Goal: Information Seeking & Learning: Learn about a topic

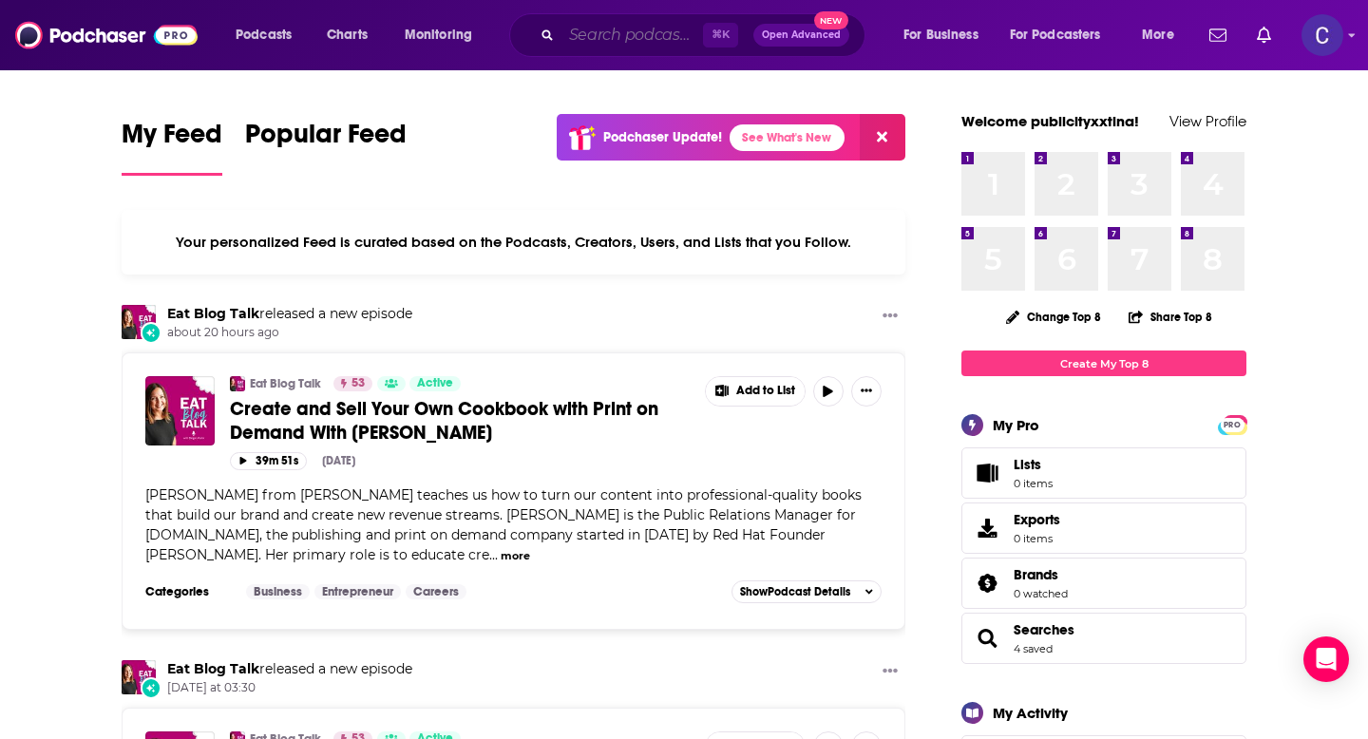
click at [650, 34] on input "Search podcasts, credits, & more..." at bounding box center [632, 35] width 142 height 30
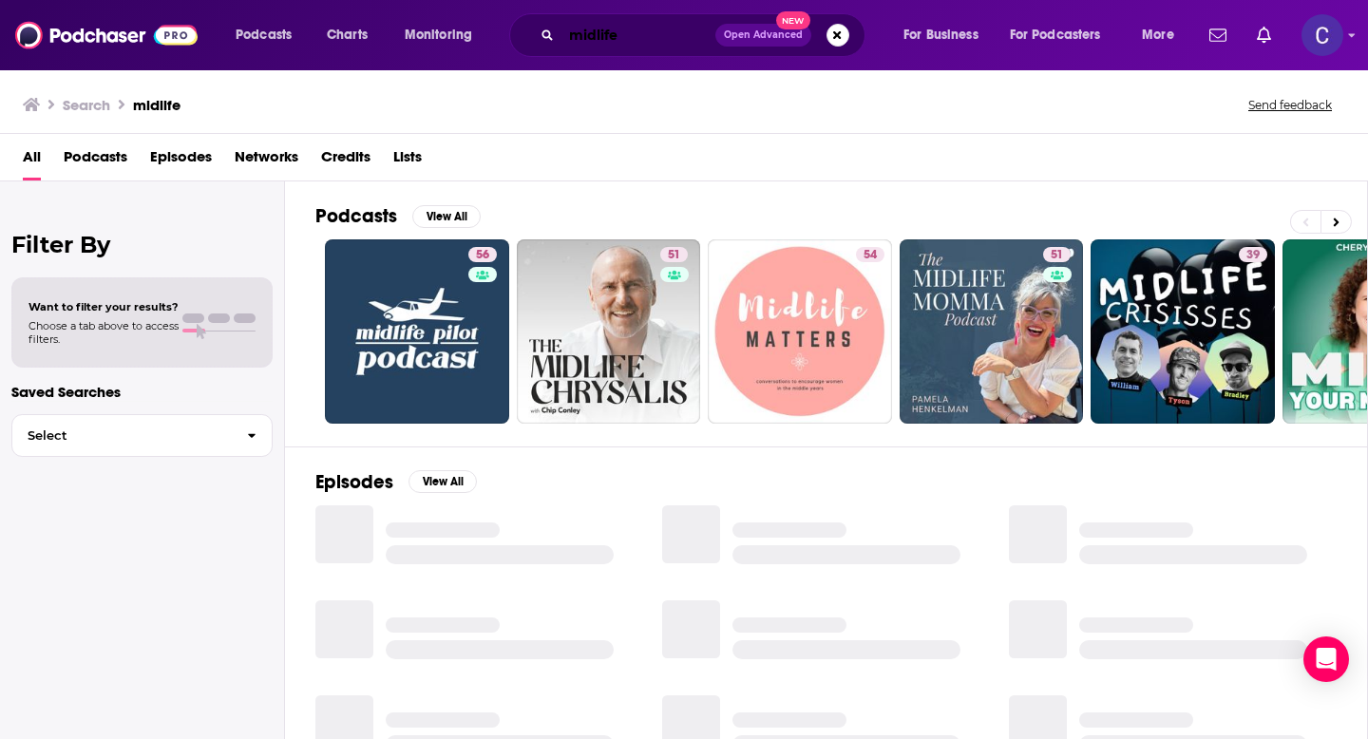
click at [569, 39] on input "midlife" at bounding box center [638, 35] width 154 height 30
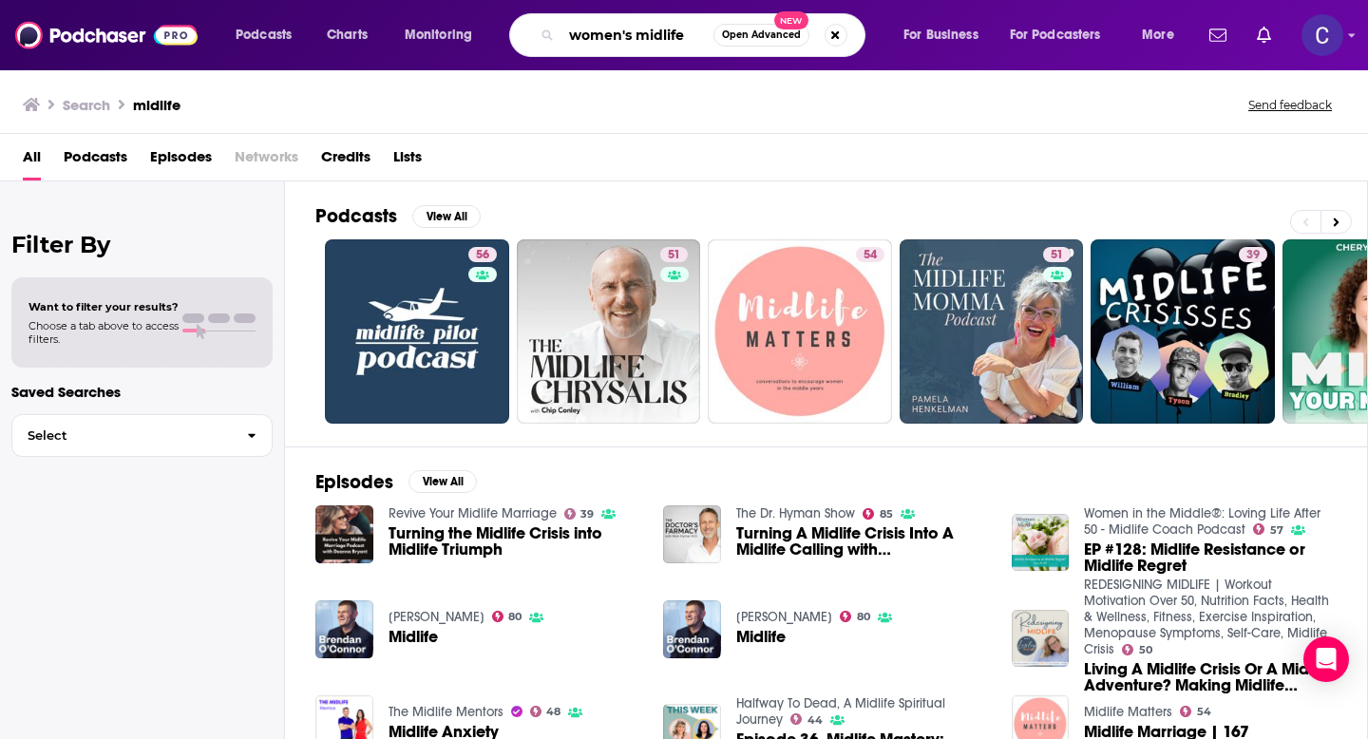
type input "women's midlife"
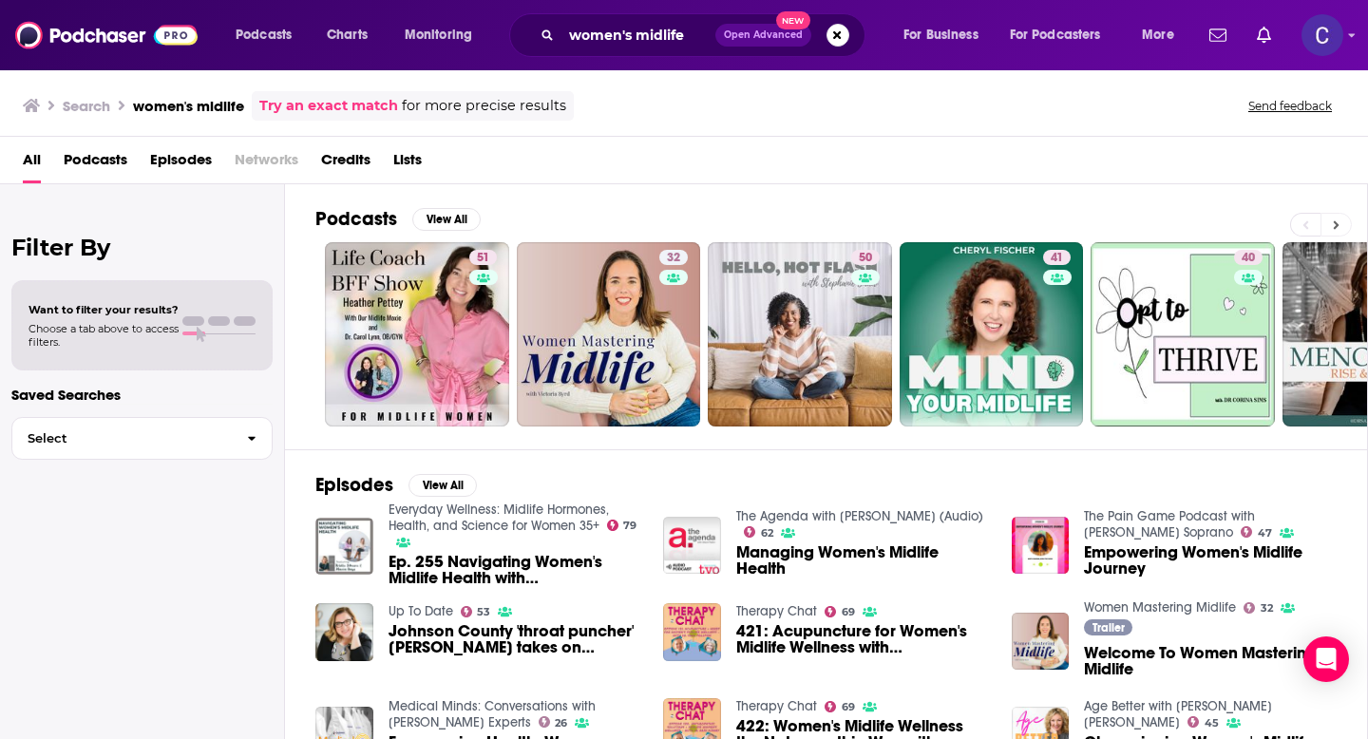
click at [1334, 227] on icon at bounding box center [1337, 224] width 6 height 9
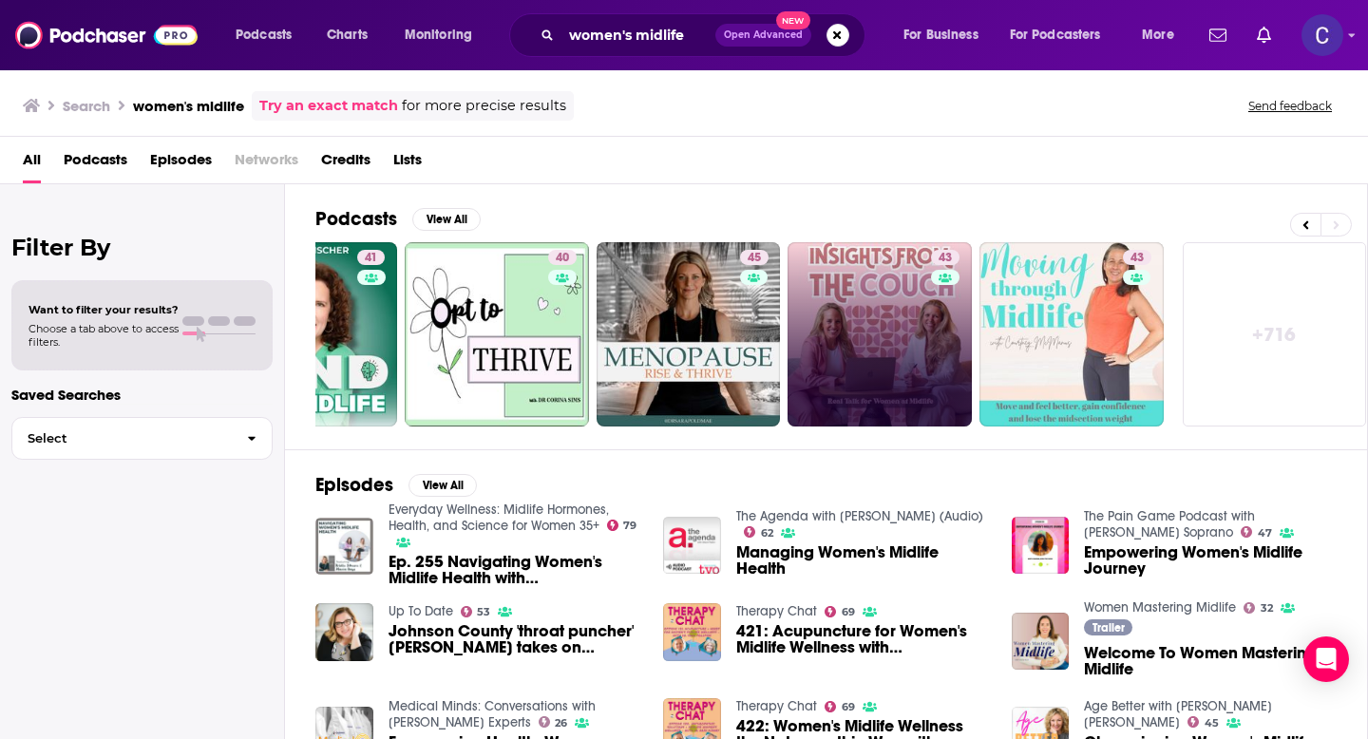
scroll to position [0, 692]
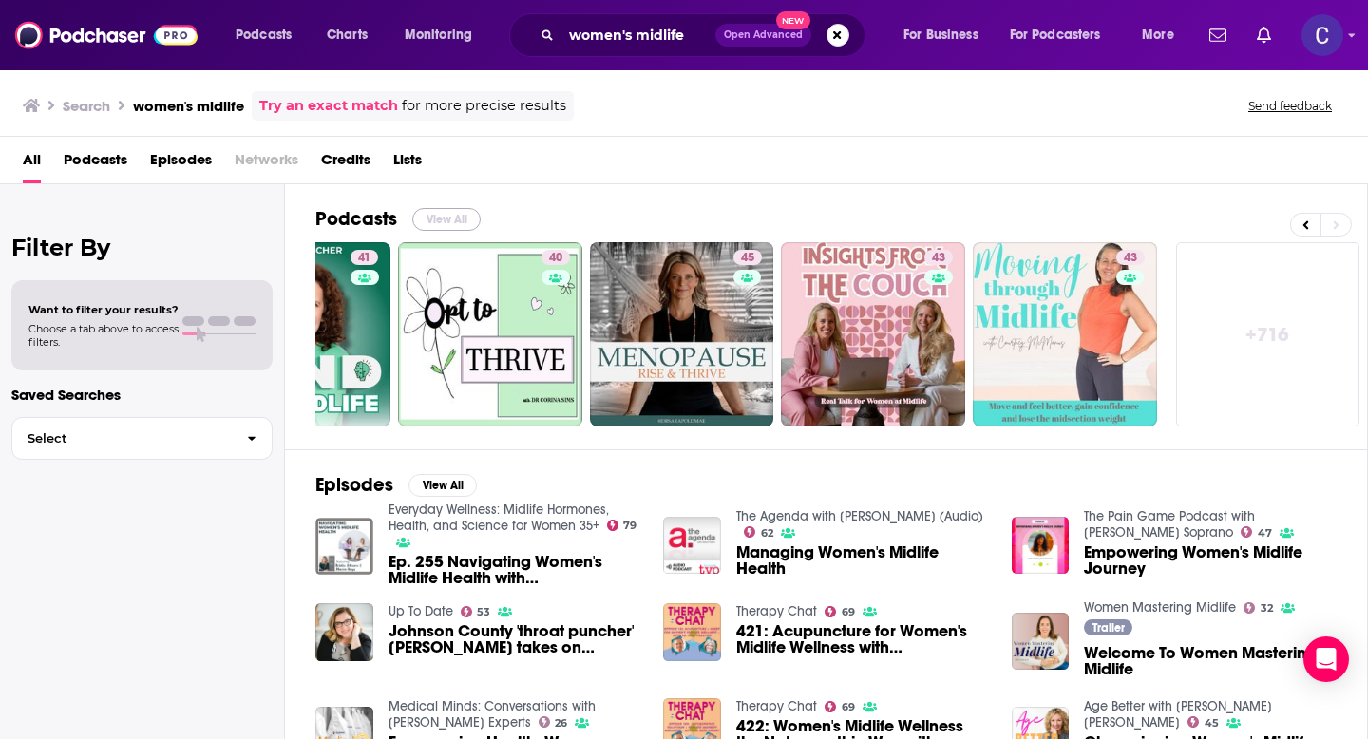
click at [458, 224] on button "View All" at bounding box center [446, 219] width 68 height 23
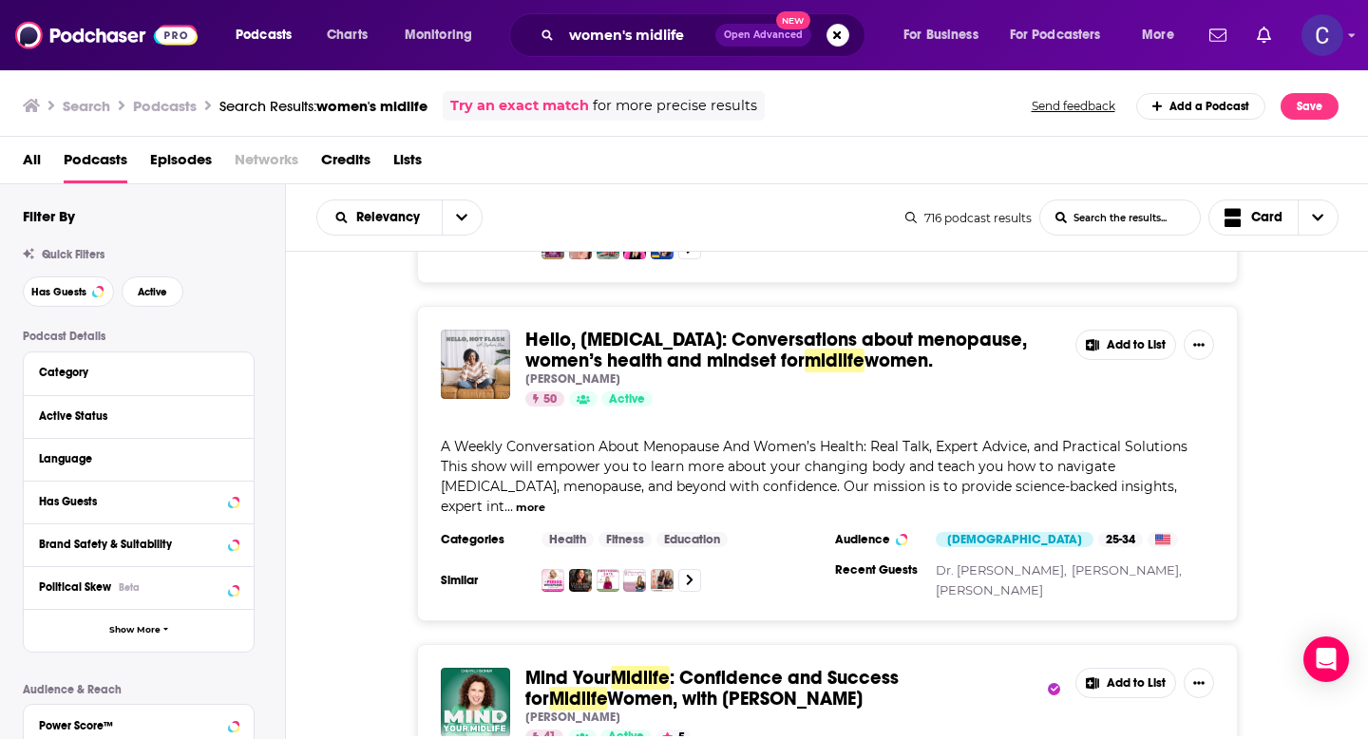
scroll to position [628, 0]
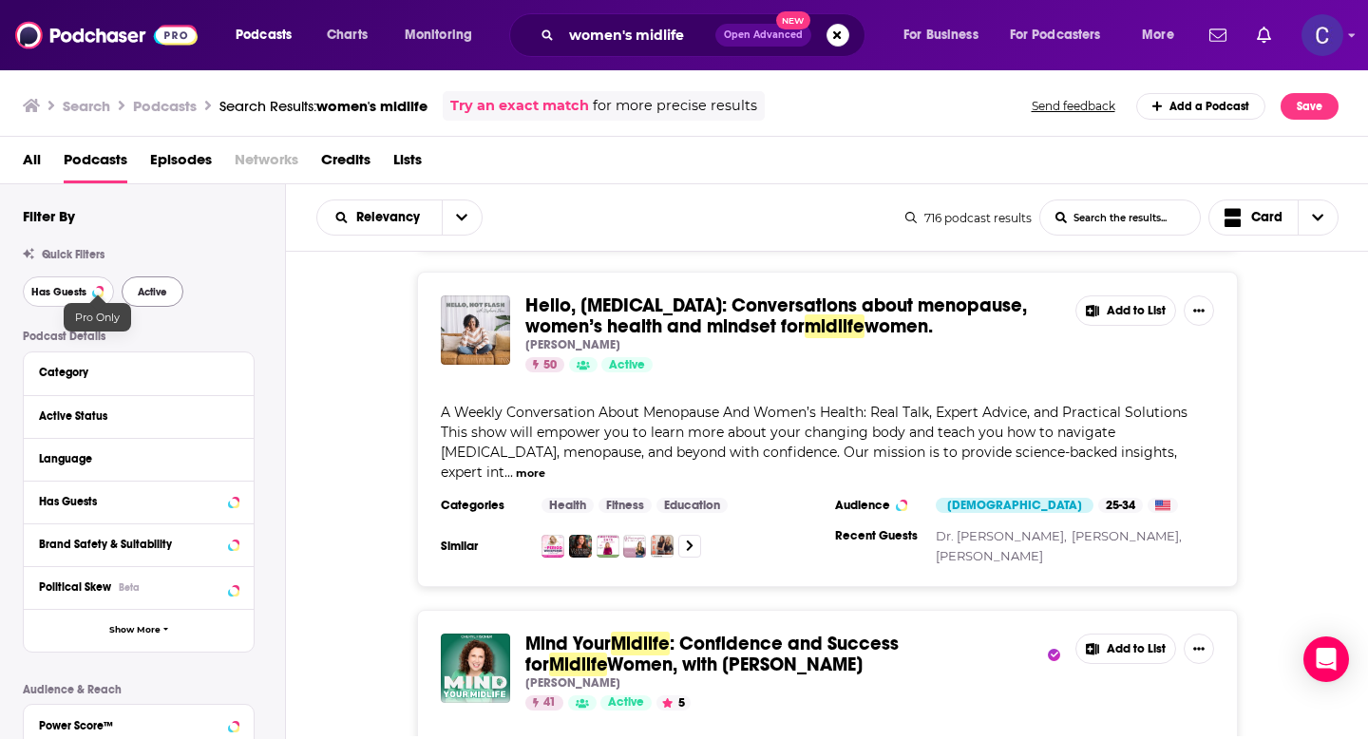
drag, startPoint x: 82, startPoint y: 288, endPoint x: 139, endPoint y: 288, distance: 57.0
click at [82, 288] on span "Has Guests" at bounding box center [58, 292] width 55 height 10
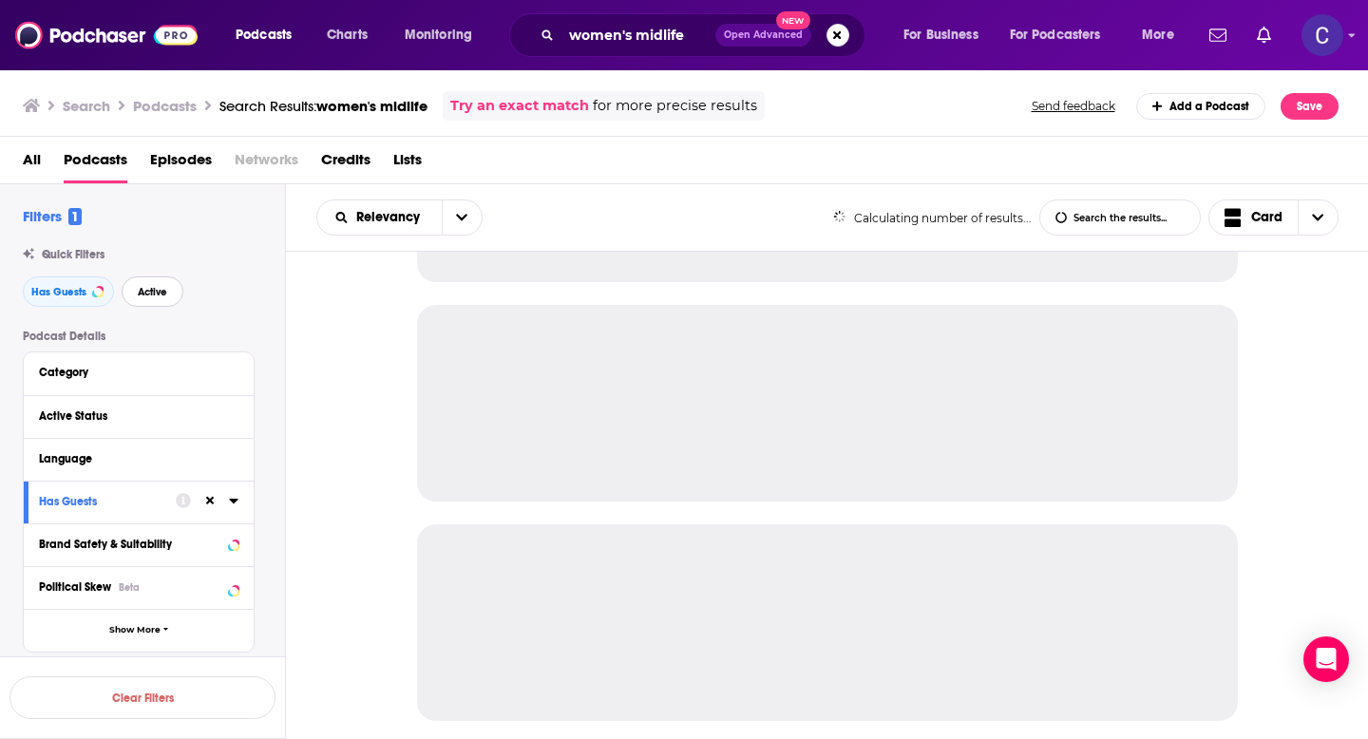
click at [158, 288] on span "Active" at bounding box center [152, 292] width 29 height 10
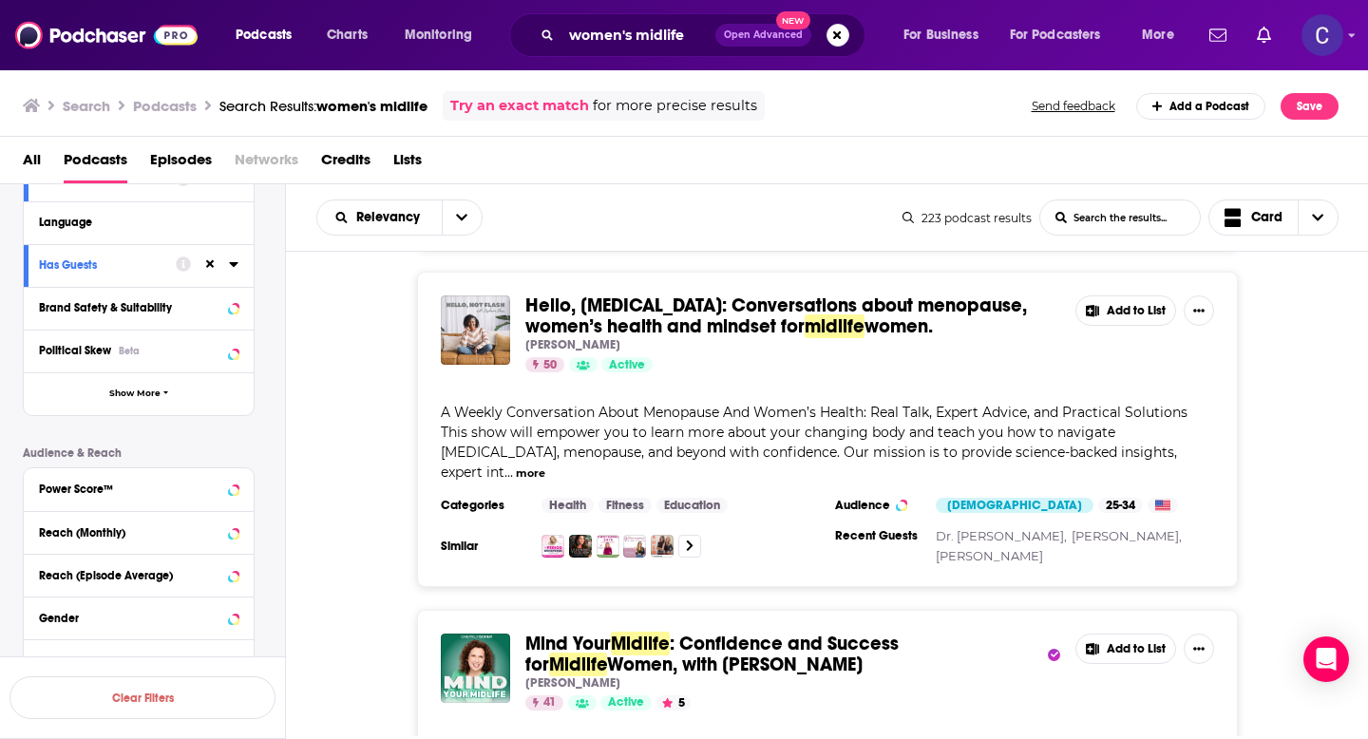
scroll to position [253, 0]
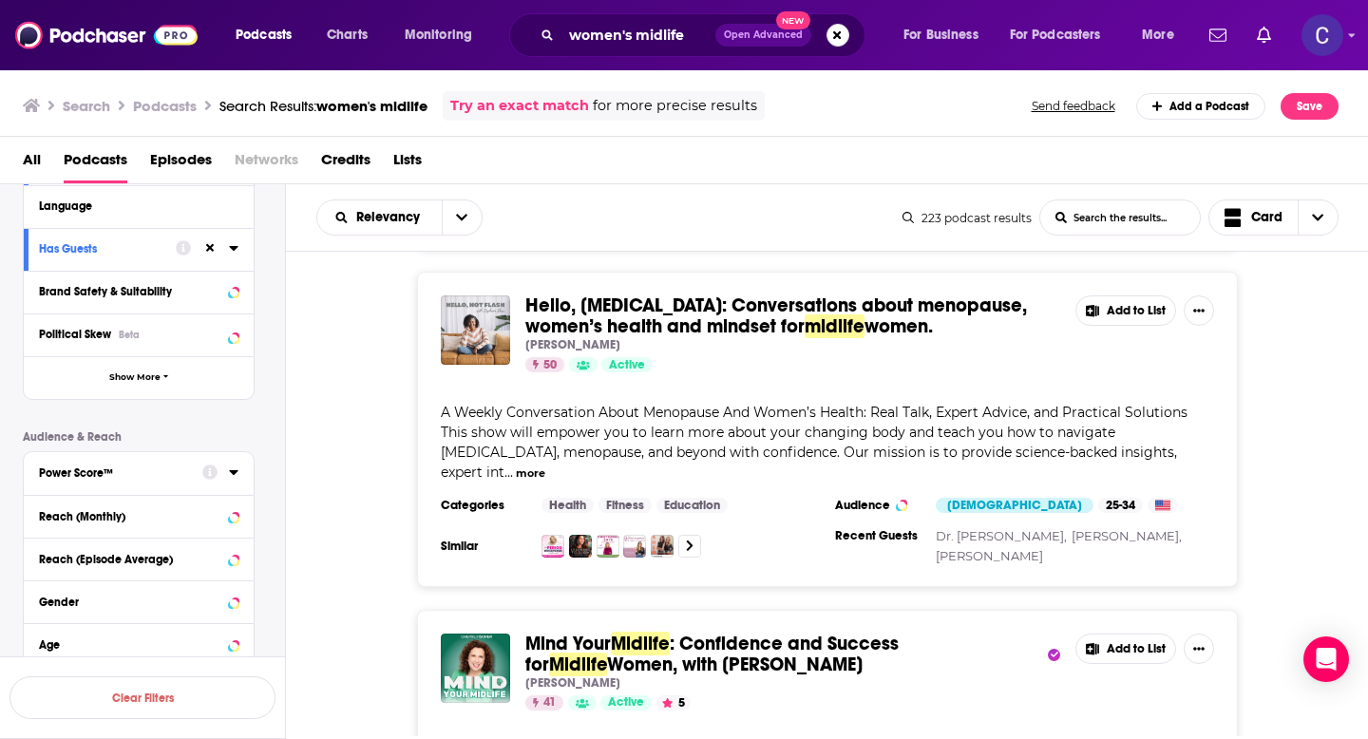
click at [132, 466] on div "Power Score™" at bounding box center [114, 472] width 151 height 13
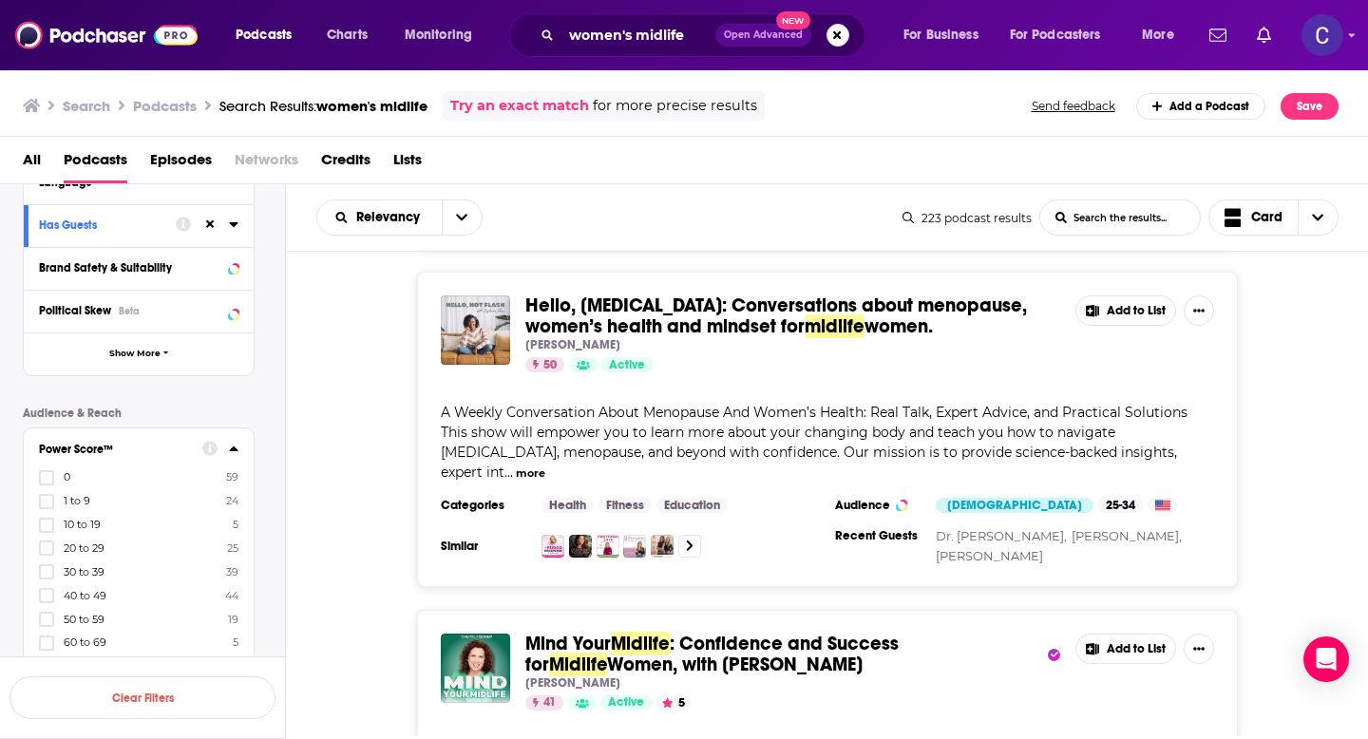
scroll to position [277, 0]
click at [46, 572] on icon at bounding box center [46, 571] width 11 height 9
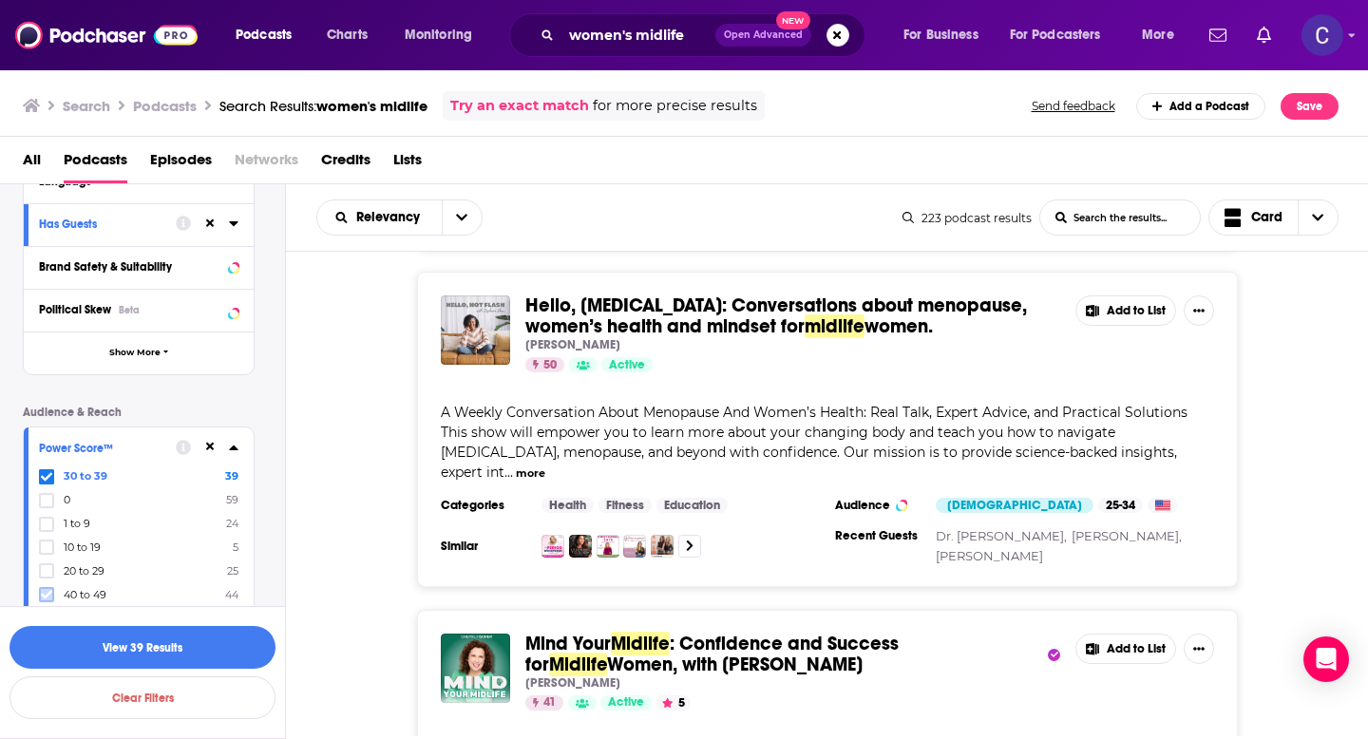
click at [44, 591] on icon at bounding box center [46, 594] width 11 height 11
click at [210, 636] on button "View 83 Results" at bounding box center [142, 647] width 266 height 43
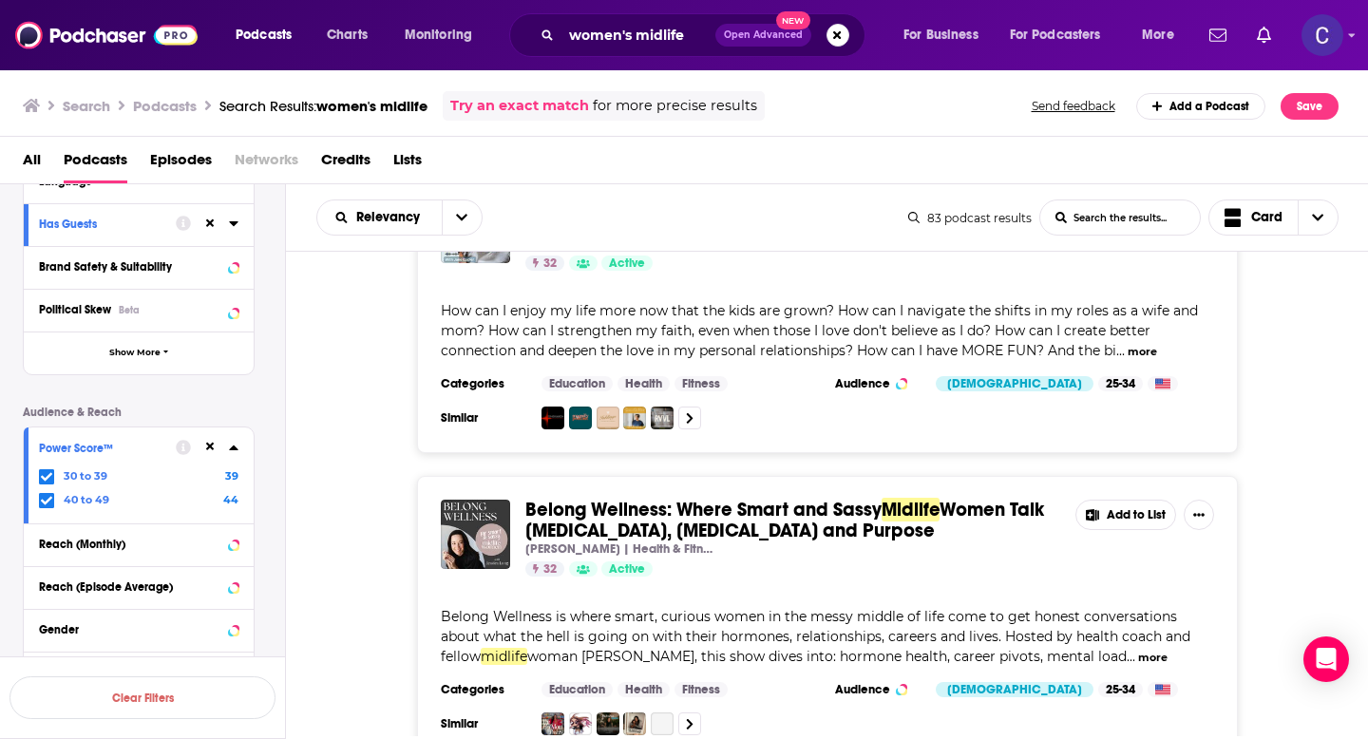
scroll to position [3849, 0]
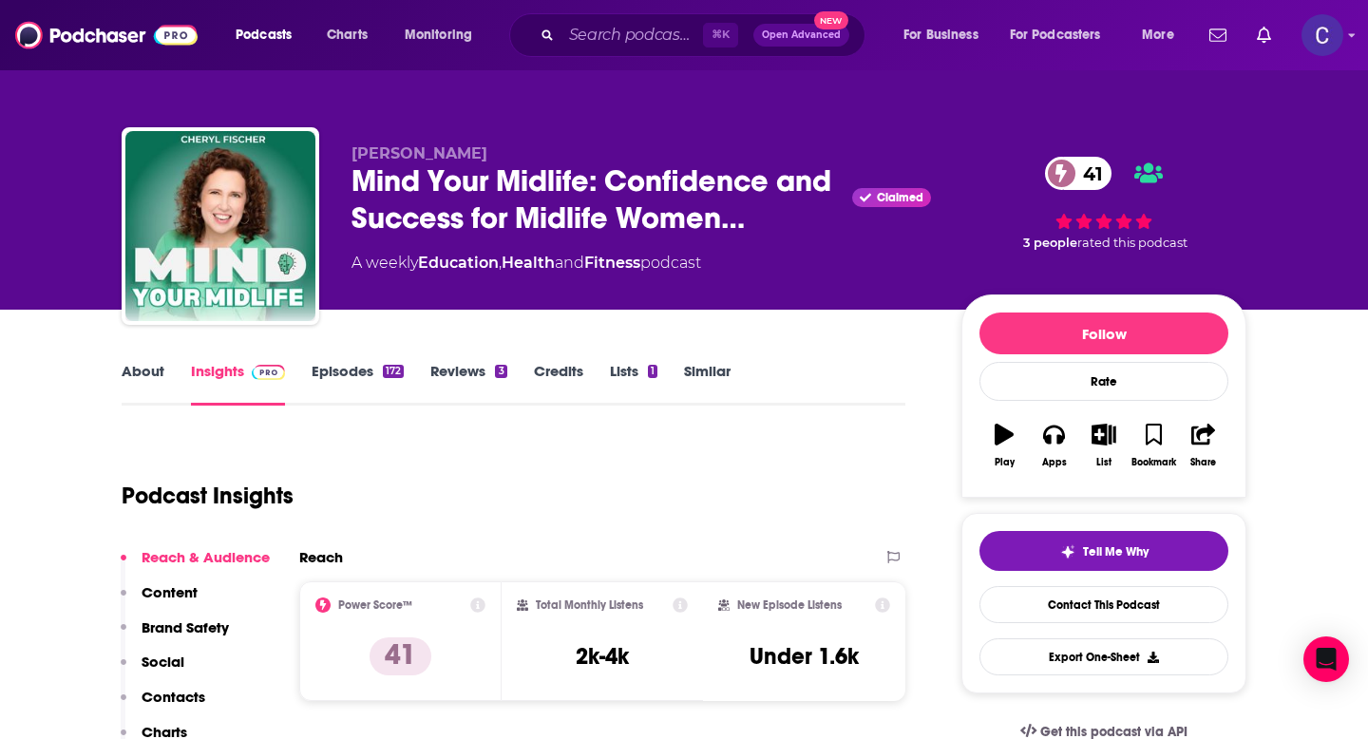
click at [347, 150] on div "Cheryl Fischer Mind Your Midlife: Confidence and Success for Midlife Women… Cla…" at bounding box center [684, 229] width 1125 height 205
drag, startPoint x: 351, startPoint y: 155, endPoint x: 508, endPoint y: 155, distance: 157.7
click at [508, 155] on p "Cheryl Fischer" at bounding box center [640, 153] width 579 height 18
copy span "Cheryl Fischer"
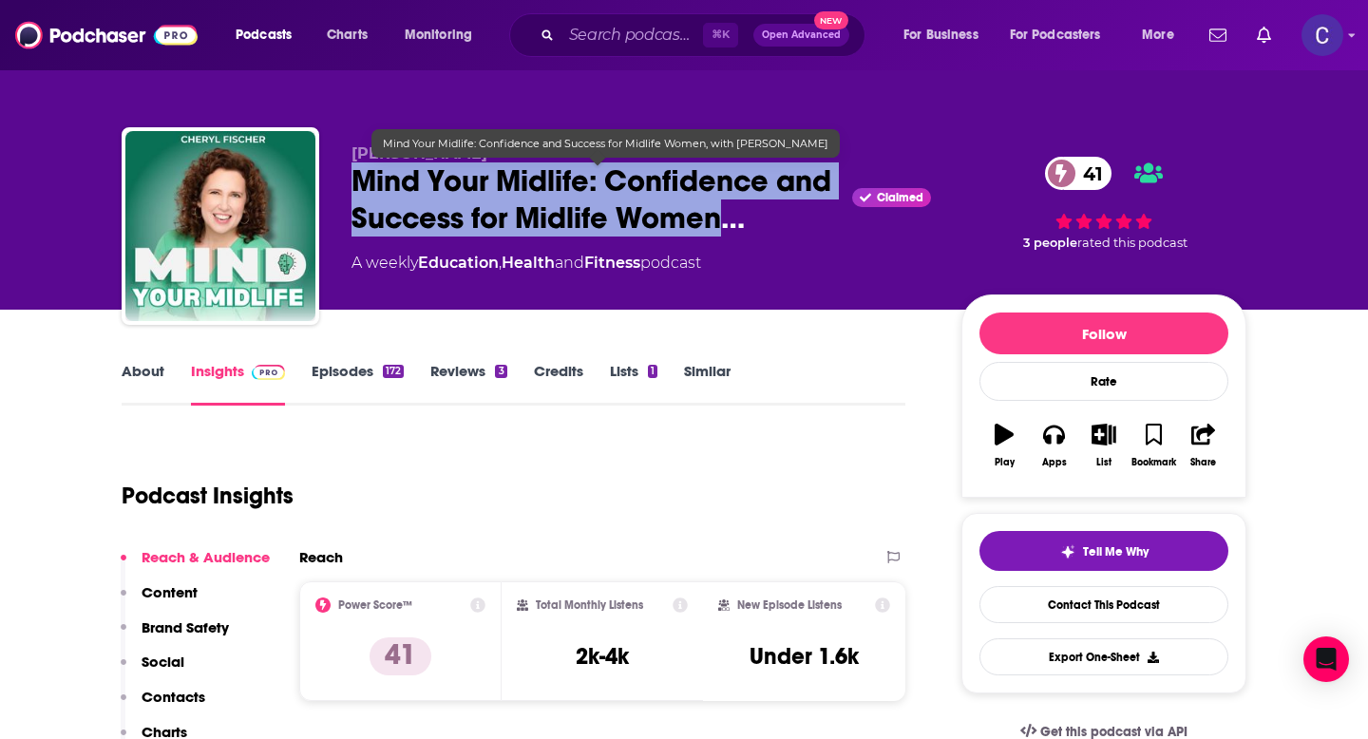
drag, startPoint x: 352, startPoint y: 182, endPoint x: 732, endPoint y: 218, distance: 381.6
click at [732, 218] on span "Mind Your Midlife: Confidence and Success for Midlife Women…" at bounding box center [597, 199] width 493 height 74
copy h2 "Mind Your Midlife: Confidence and Success for Midlife Women"
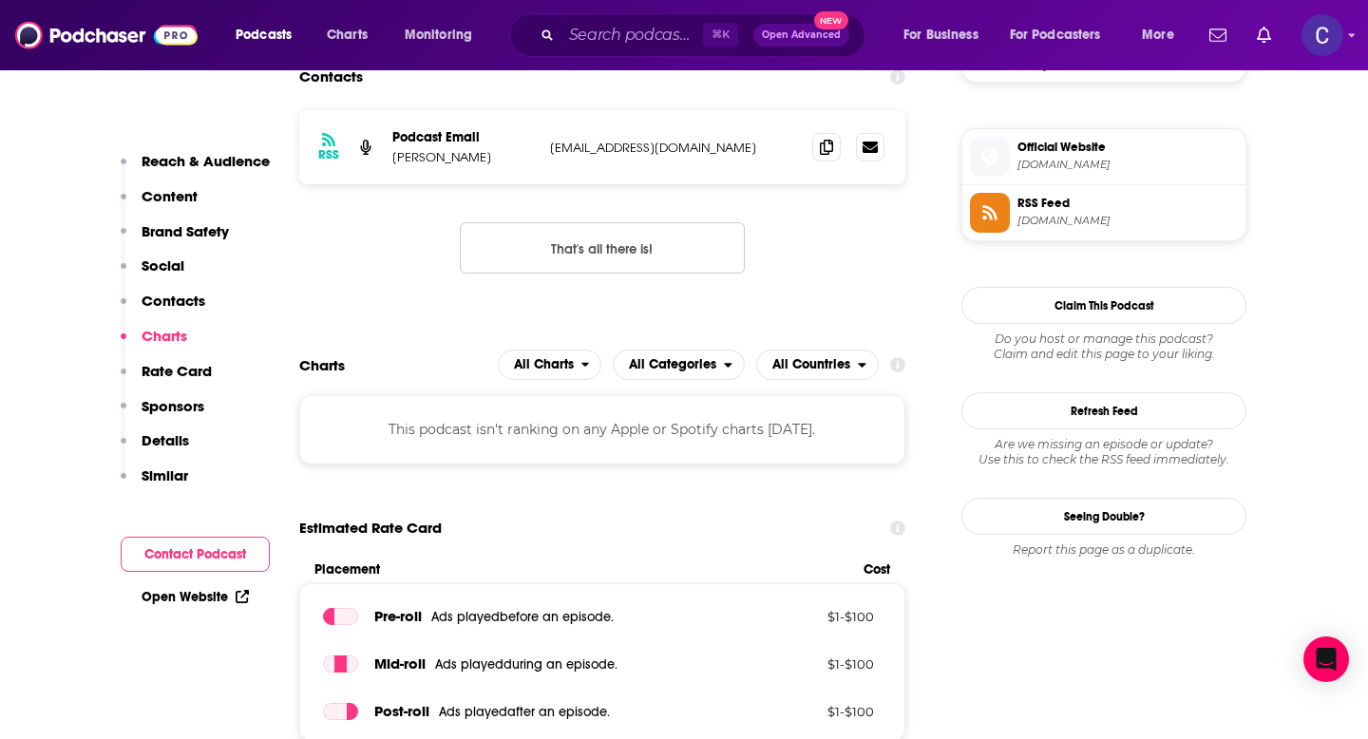
scroll to position [1620, 0]
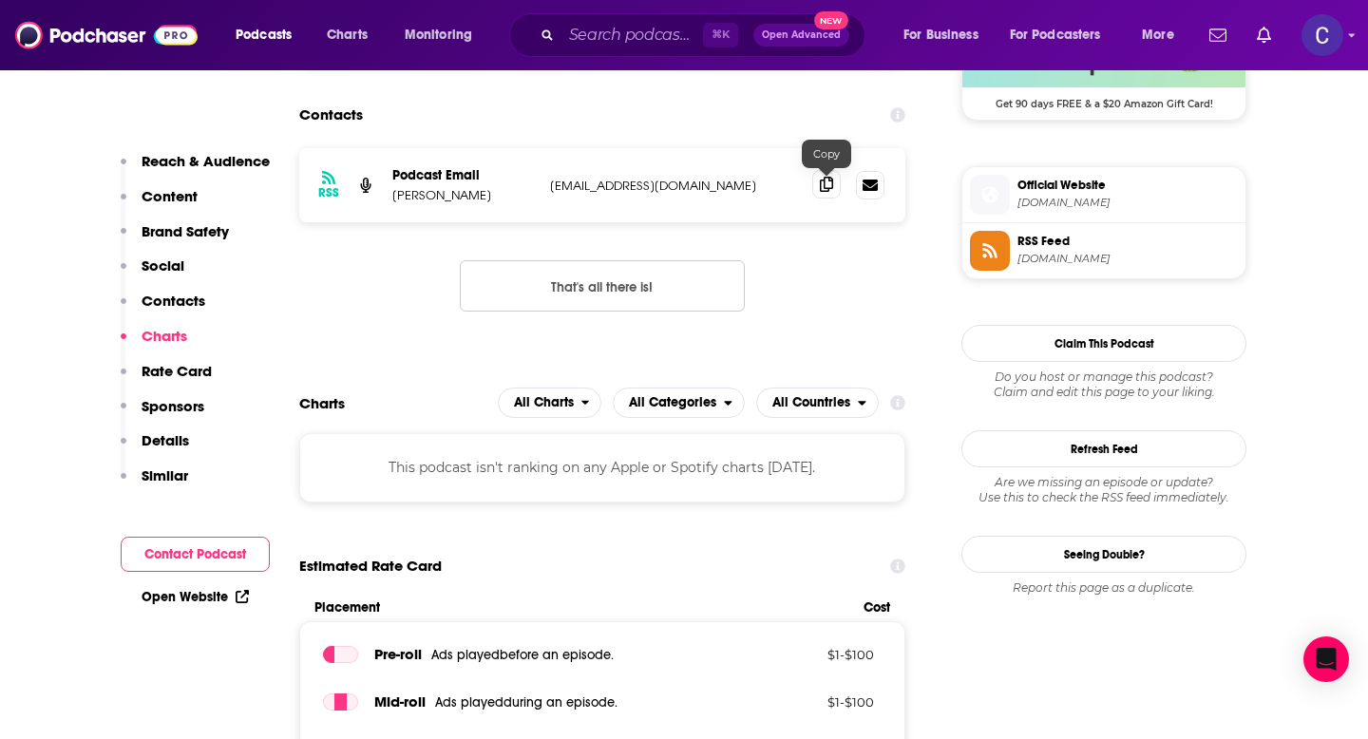
click at [823, 192] on icon at bounding box center [826, 184] width 13 height 15
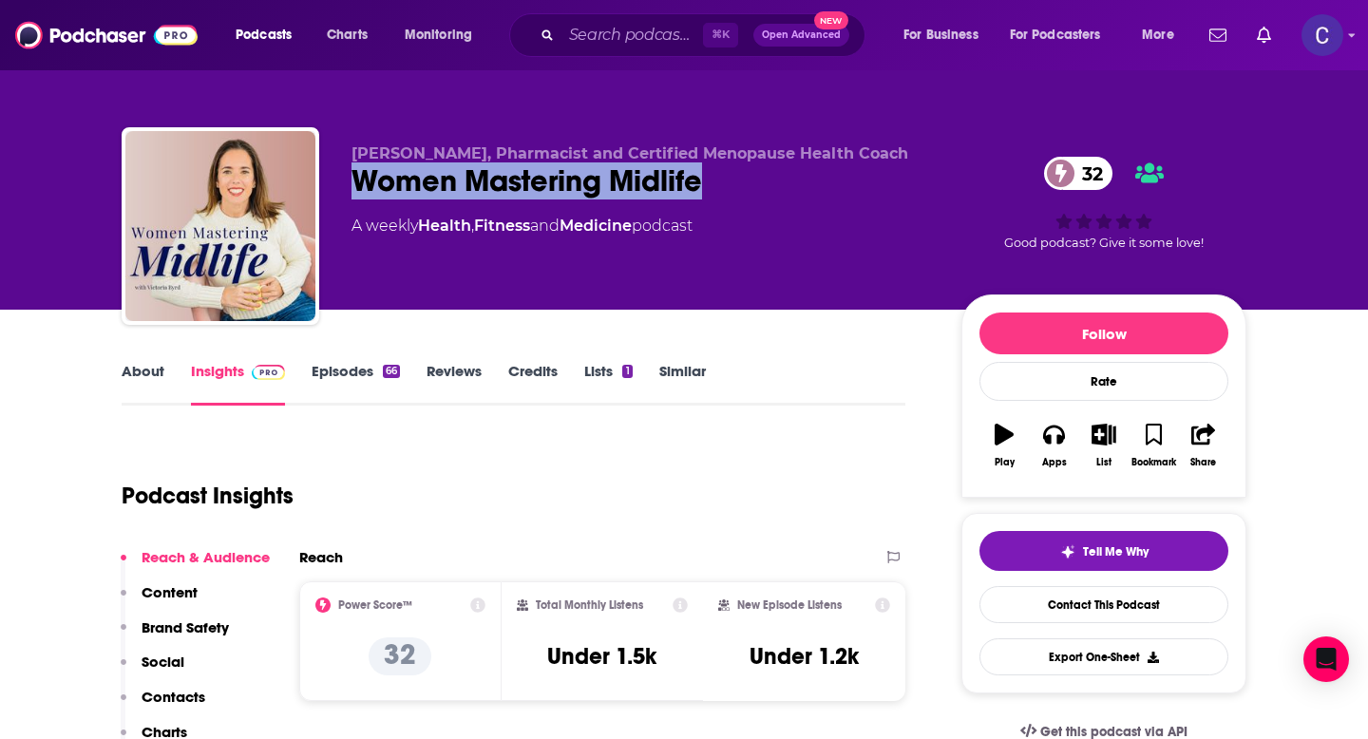
drag, startPoint x: 353, startPoint y: 186, endPoint x: 838, endPoint y: 189, distance: 484.5
click at [838, 189] on div "Women Mastering Midlife 32" at bounding box center [640, 180] width 579 height 37
copy h2 "Women Mastering Midlife"
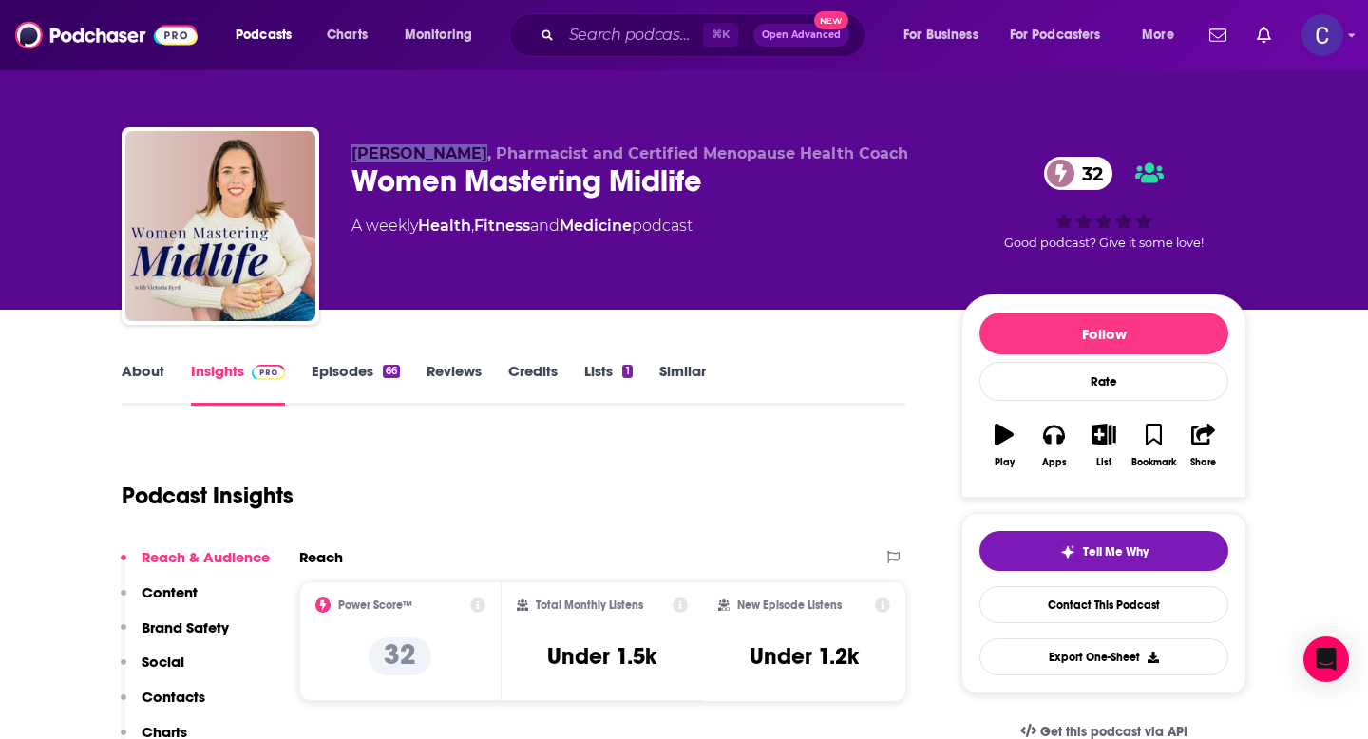
drag, startPoint x: 354, startPoint y: 153, endPoint x: 453, endPoint y: 154, distance: 98.8
click at [453, 154] on span "Victoria Byrd, Pharmacist and Certified Menopause Health Coach" at bounding box center [629, 153] width 557 height 18
copy span "Victoria Byrd"
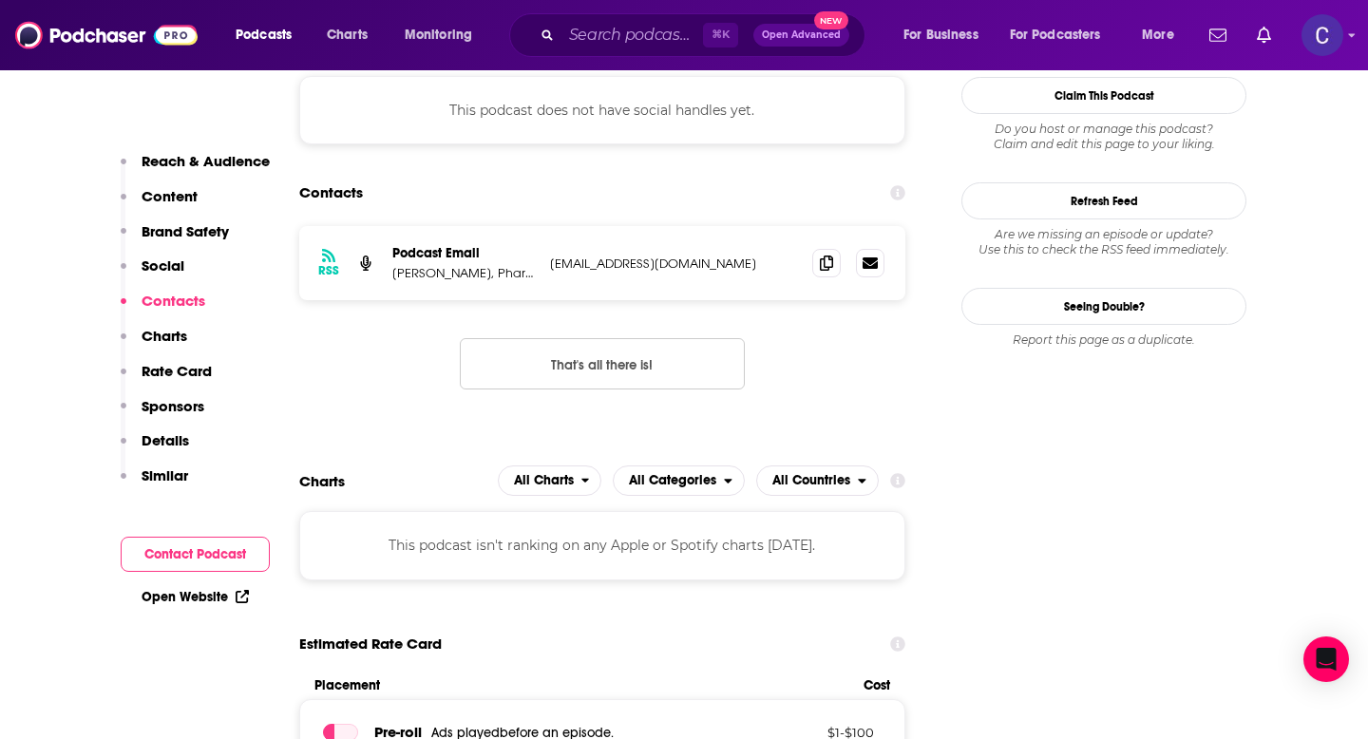
scroll to position [1562, 0]
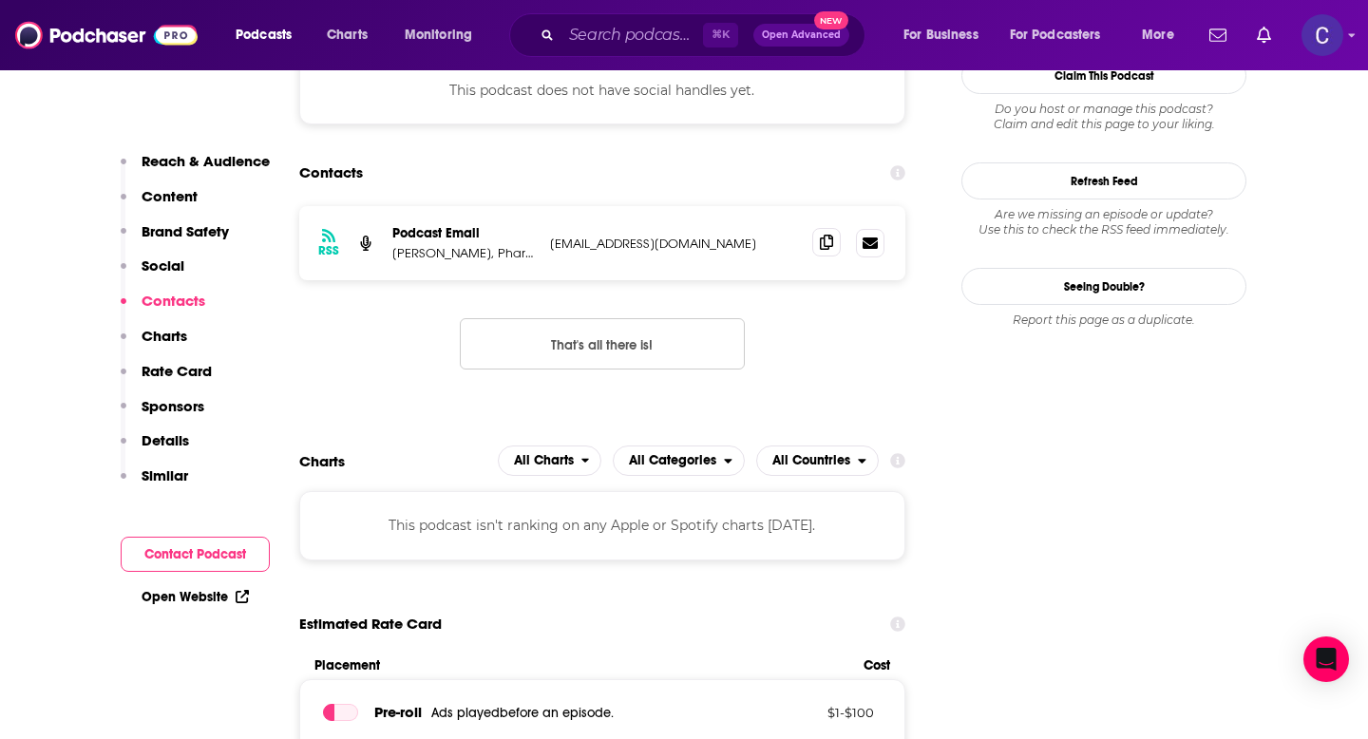
click at [817, 256] on span at bounding box center [826, 242] width 28 height 28
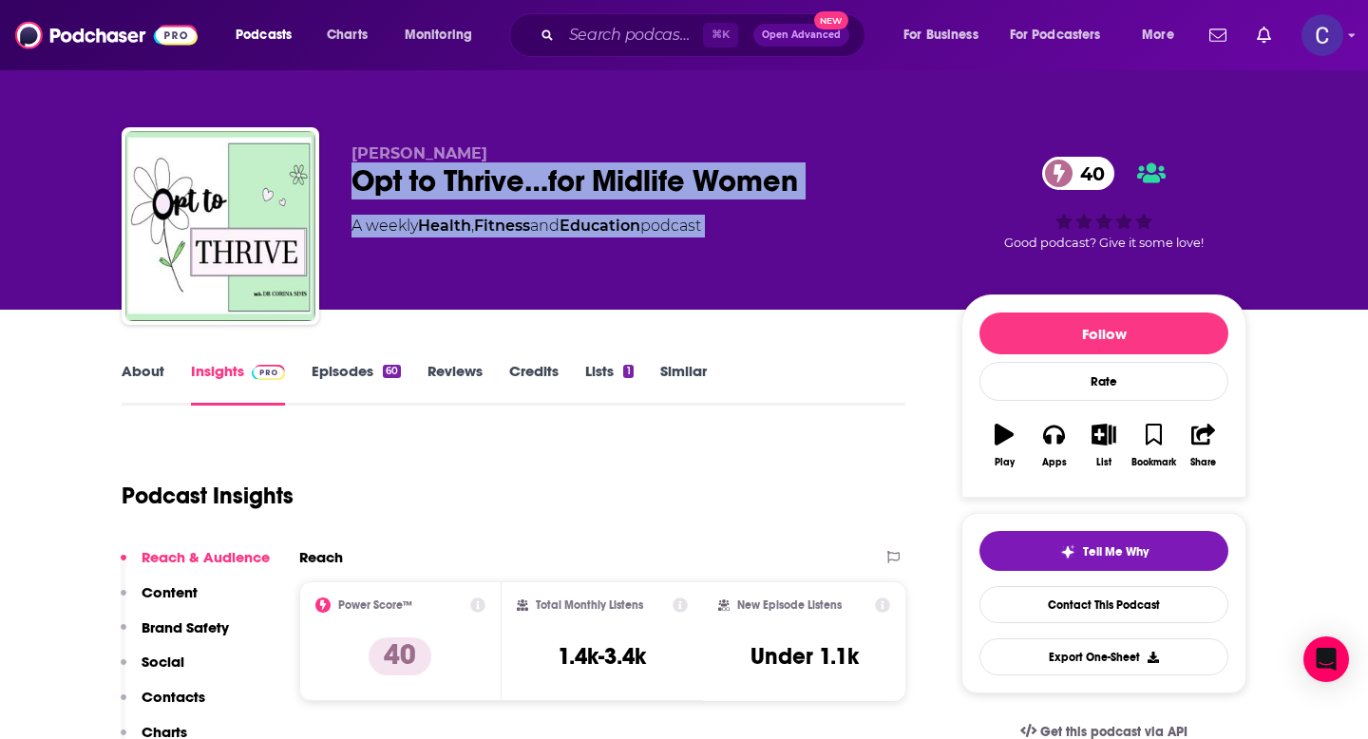
drag, startPoint x: 347, startPoint y: 177, endPoint x: 985, endPoint y: 179, distance: 638.3
click at [985, 179] on div "[PERSON_NAME] Opt to Thrive…for Midlife Women 40 A weekly Health , Fitness and …" at bounding box center [684, 229] width 1125 height 205
copy div "Opt to Thrive…for Midlife Women 40 A weekly Health , Fitness and Education podc…"
click at [847, 193] on div "Opt to Thrive…for Midlife Women 40" at bounding box center [640, 180] width 579 height 37
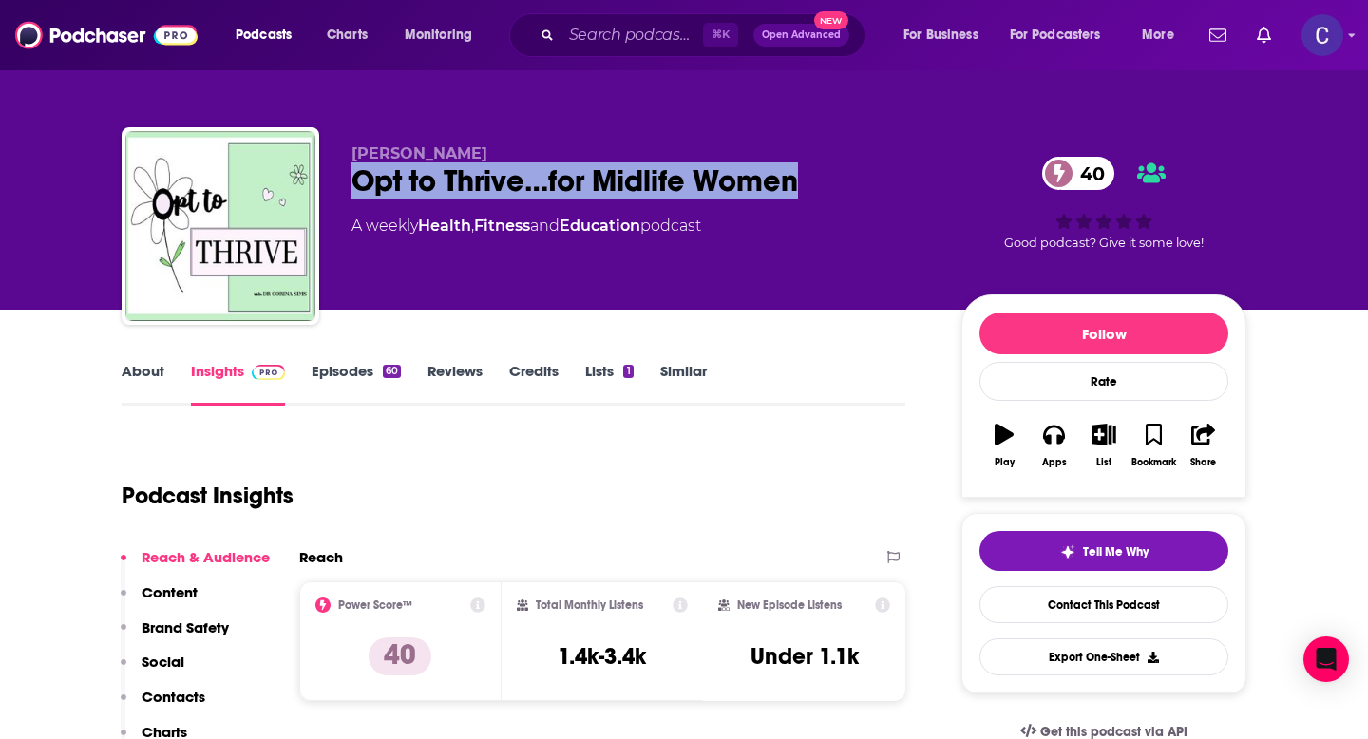
drag, startPoint x: 861, startPoint y: 178, endPoint x: 353, endPoint y: 176, distance: 507.3
click at [353, 176] on div "Opt to Thrive…for Midlife Women 40" at bounding box center [640, 180] width 579 height 37
copy h2 "Opt to Thrive…for Midlife Women"
drag, startPoint x: 354, startPoint y: 158, endPoint x: 496, endPoint y: 158, distance: 141.5
click at [496, 158] on p "Dr Corina Sims" at bounding box center [640, 153] width 579 height 18
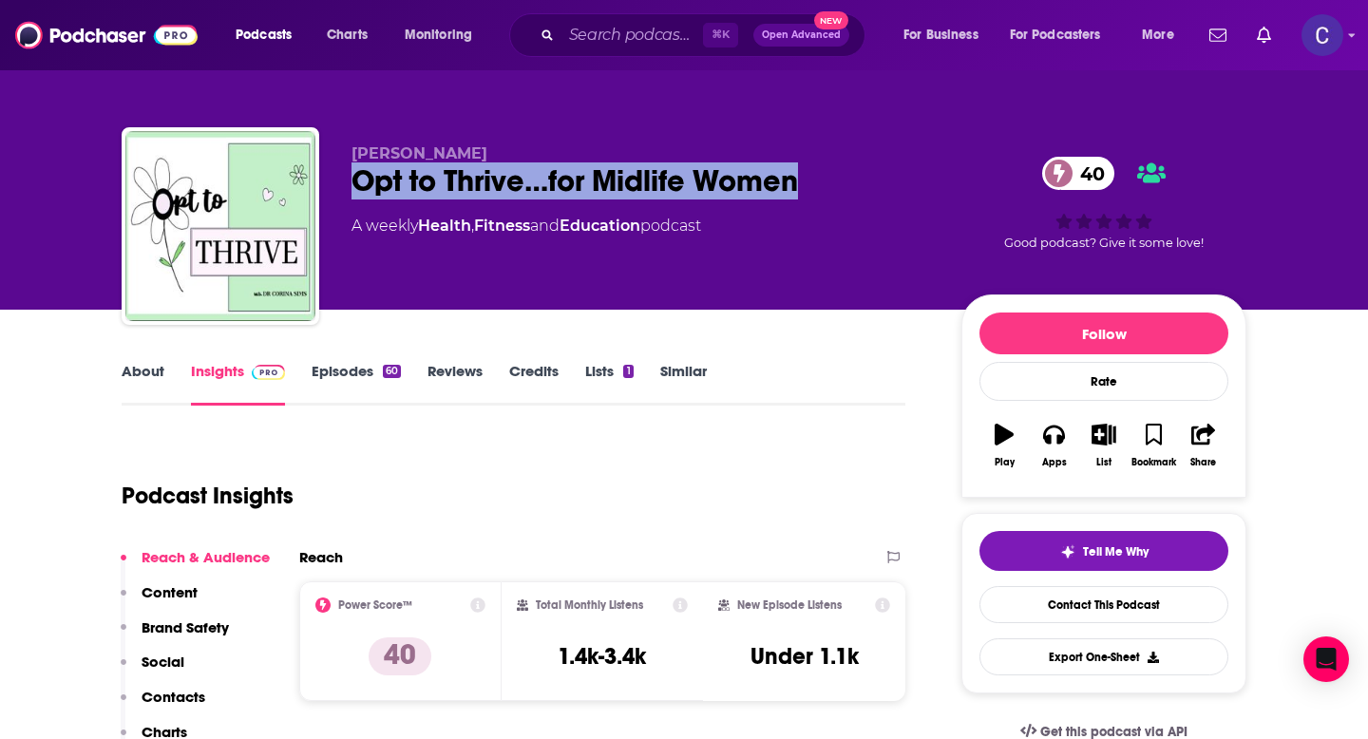
copy span "Dr Corina Sims"
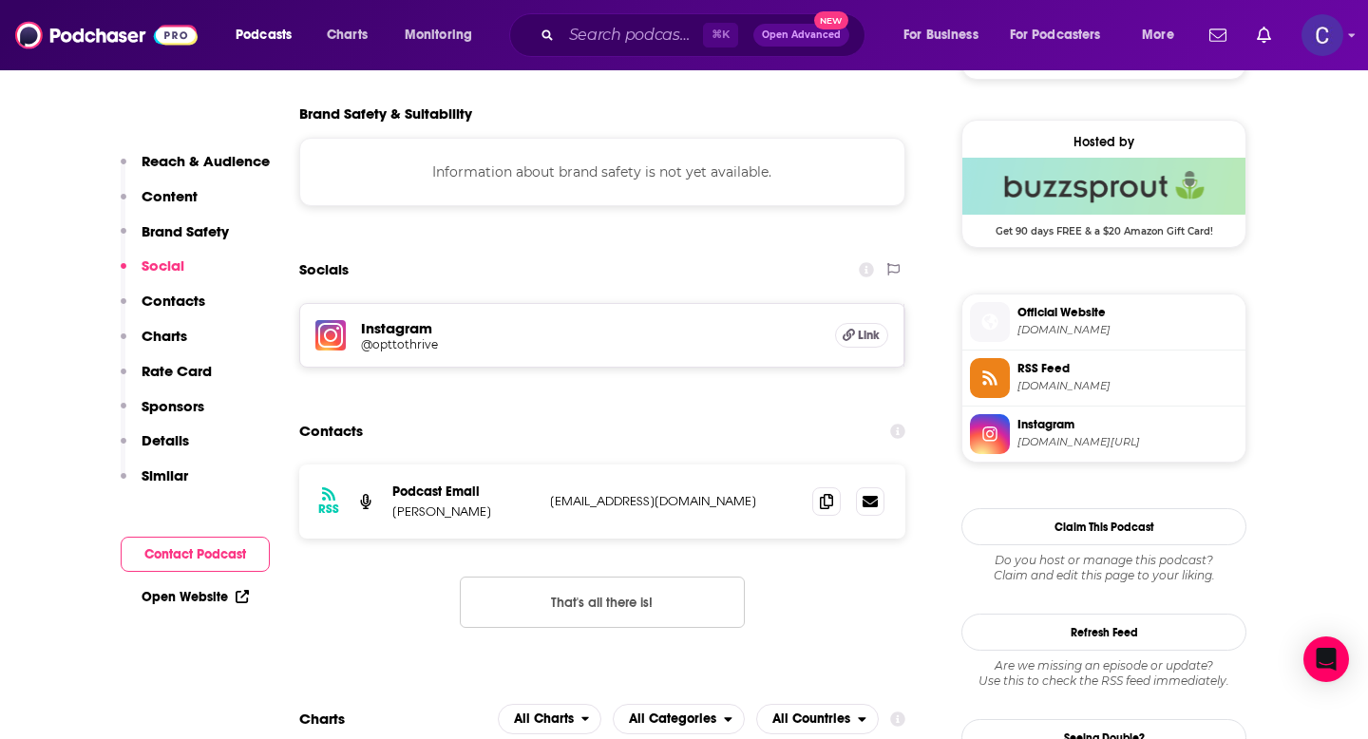
scroll to position [1361, 0]
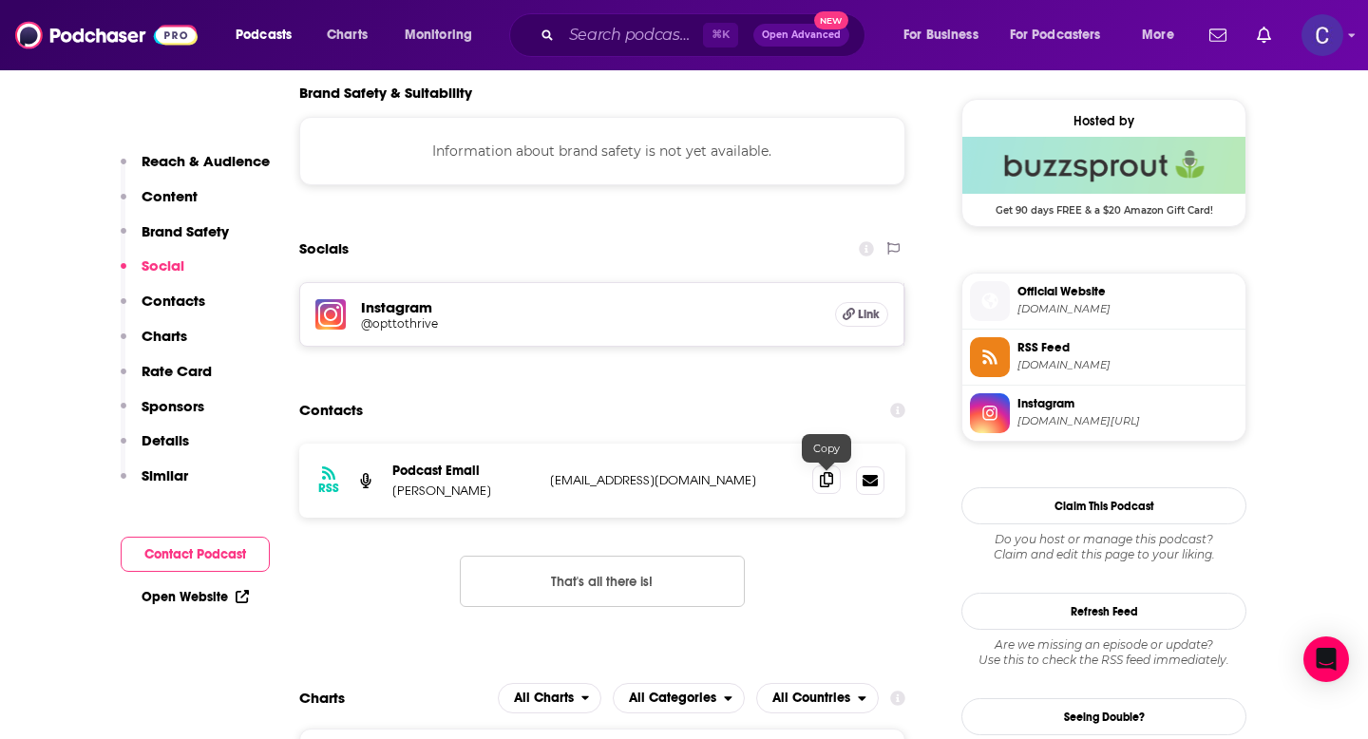
click at [827, 486] on icon at bounding box center [826, 479] width 13 height 15
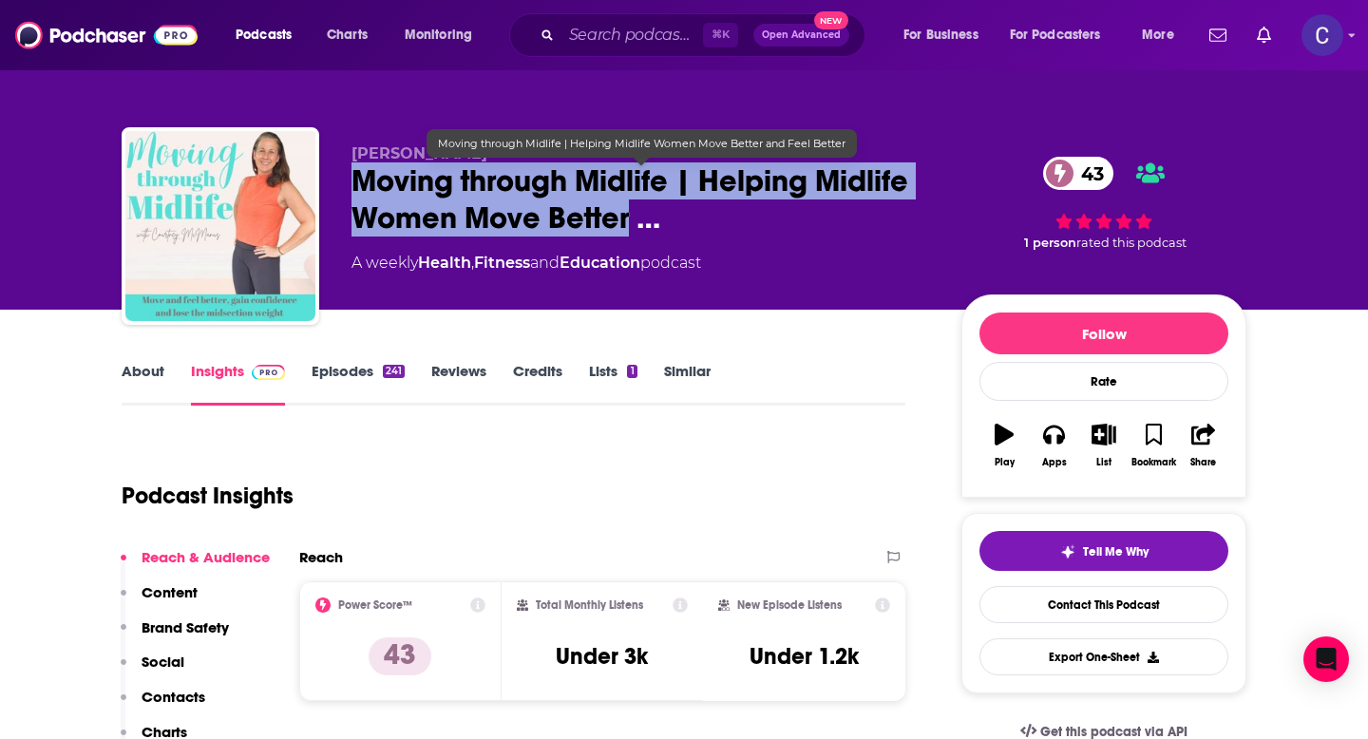
drag, startPoint x: 348, startPoint y: 187, endPoint x: 627, endPoint y: 215, distance: 280.6
click at [627, 215] on div "Courtney McManus Moving through Midlife | Helping Midlife Women Move Better … 4…" at bounding box center [684, 229] width 1125 height 205
copy h2 "Moving through Midlife | Helping Midlife Women Move Better"
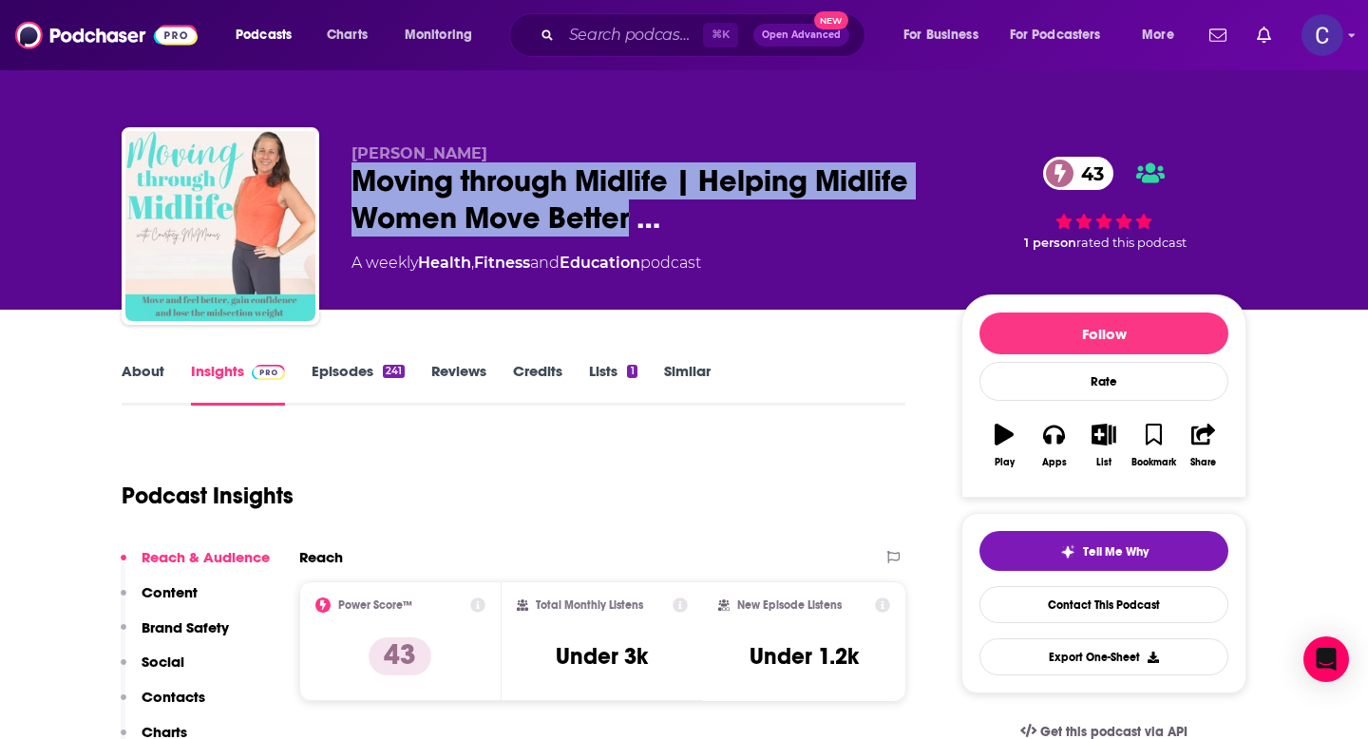
drag, startPoint x: 352, startPoint y: 156, endPoint x: 528, endPoint y: 156, distance: 175.7
click at [528, 156] on p "Courtney McManus" at bounding box center [640, 153] width 579 height 18
copy span "Courtney McManus"
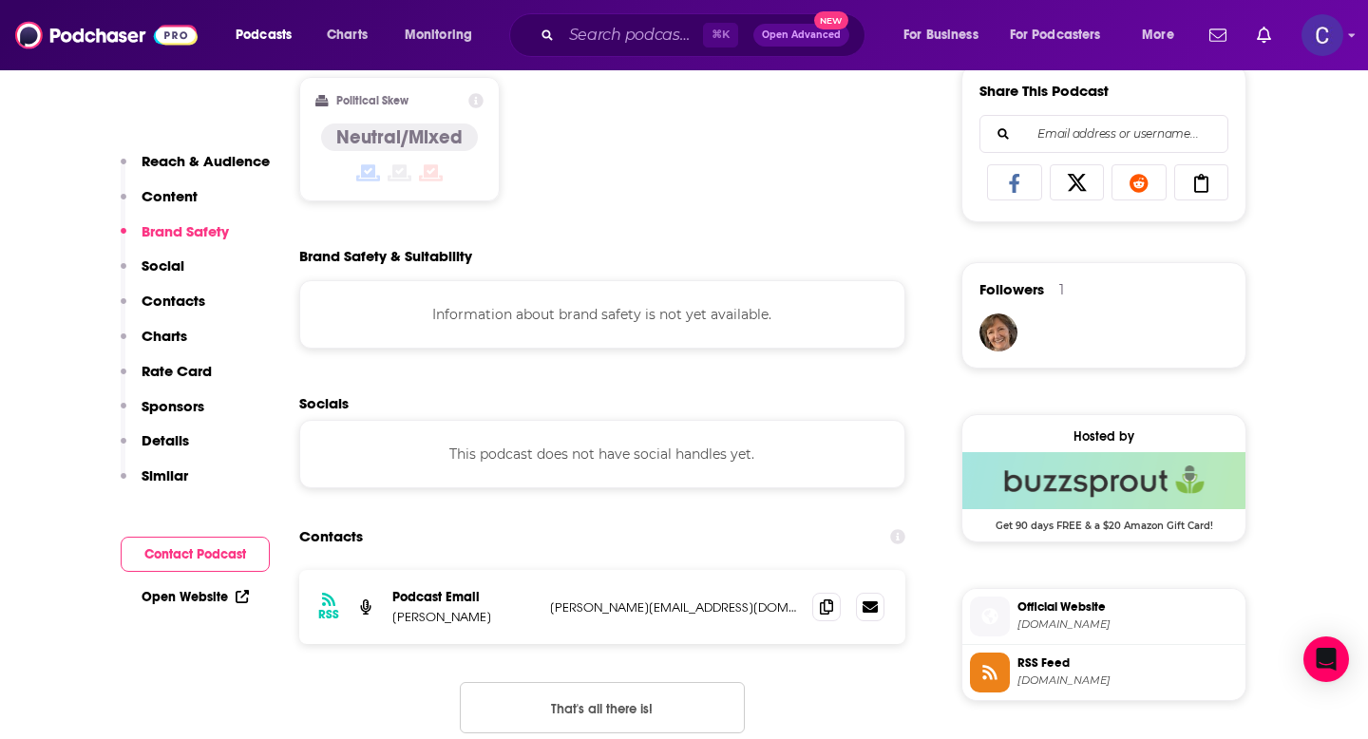
scroll to position [1234, 0]
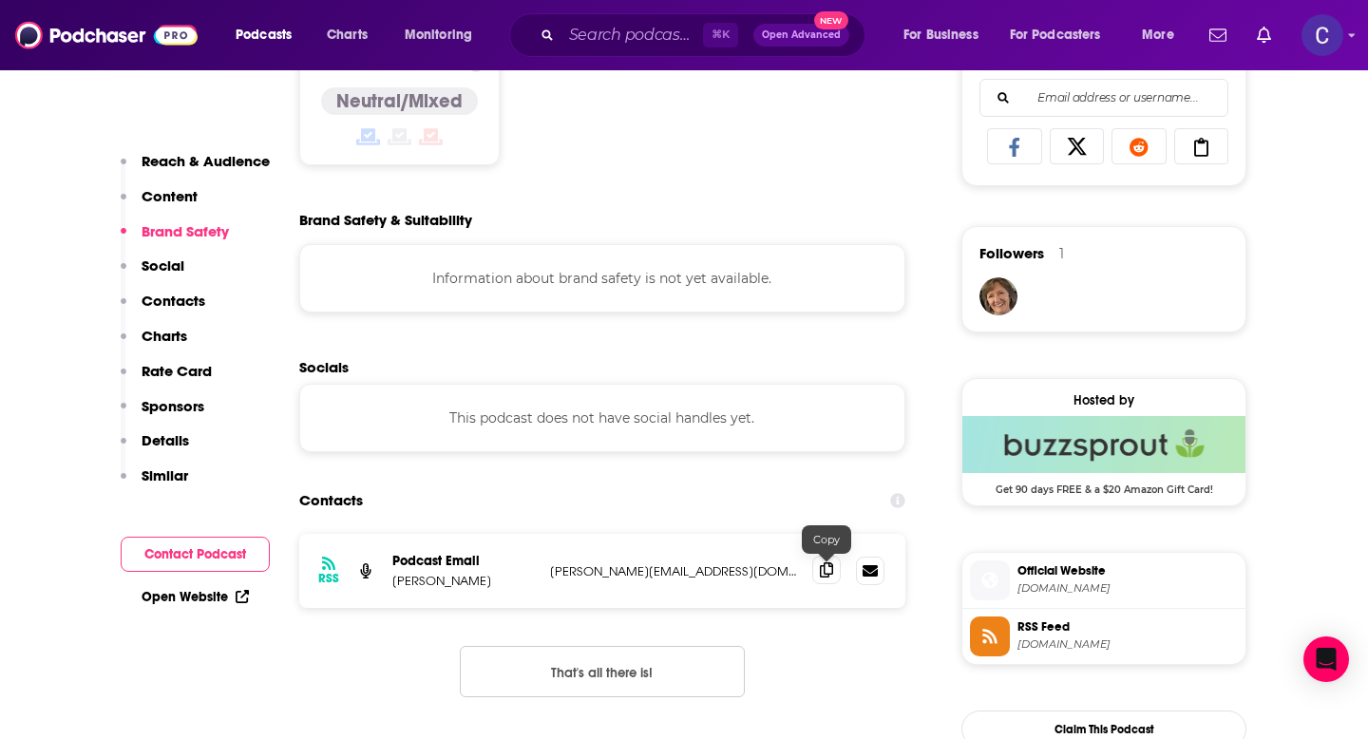
click at [827, 576] on icon at bounding box center [826, 569] width 13 height 15
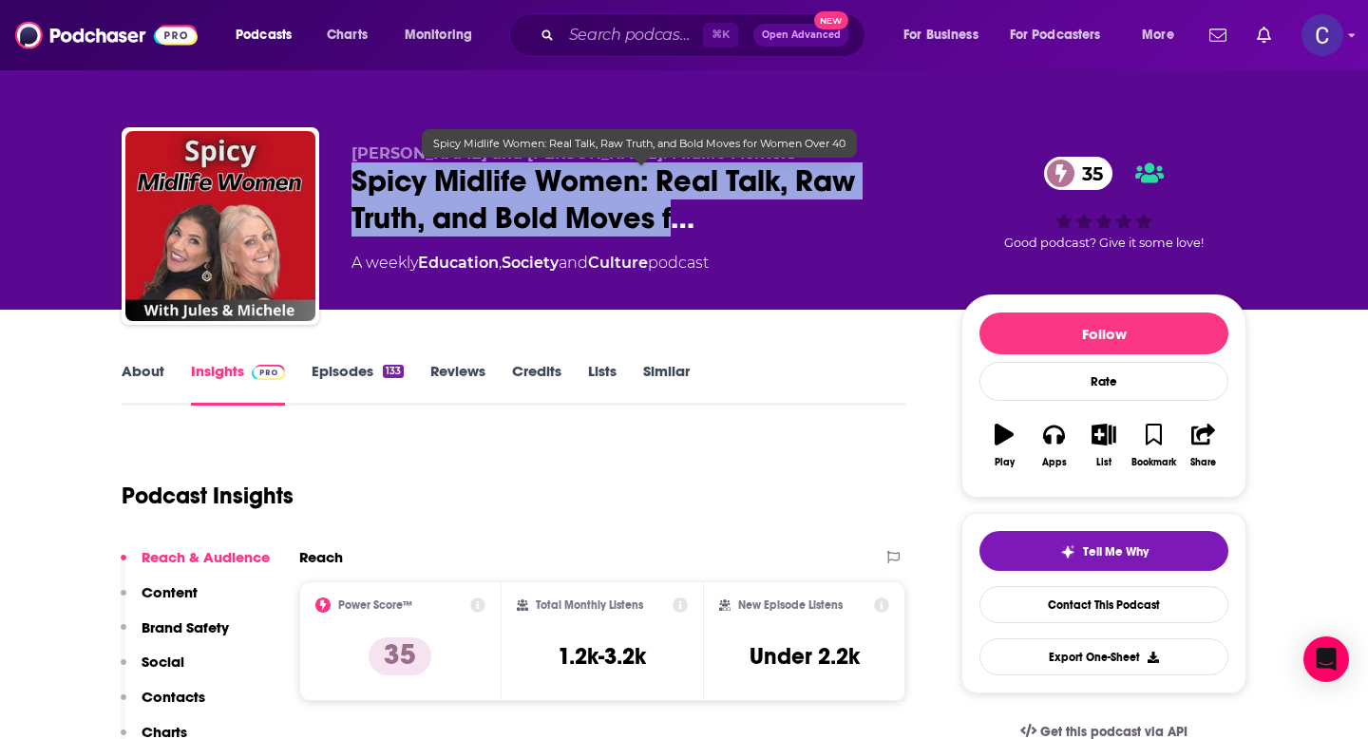
drag, startPoint x: 359, startPoint y: 181, endPoint x: 670, endPoint y: 221, distance: 313.2
click at [670, 221] on span "Spicy Midlife Women: Real Talk, Raw Truth, and Bold Moves f…" at bounding box center [640, 199] width 579 height 74
copy h2 "Spicy Midlife Women: Real Talk, Raw Truth, and Bold Moves f"
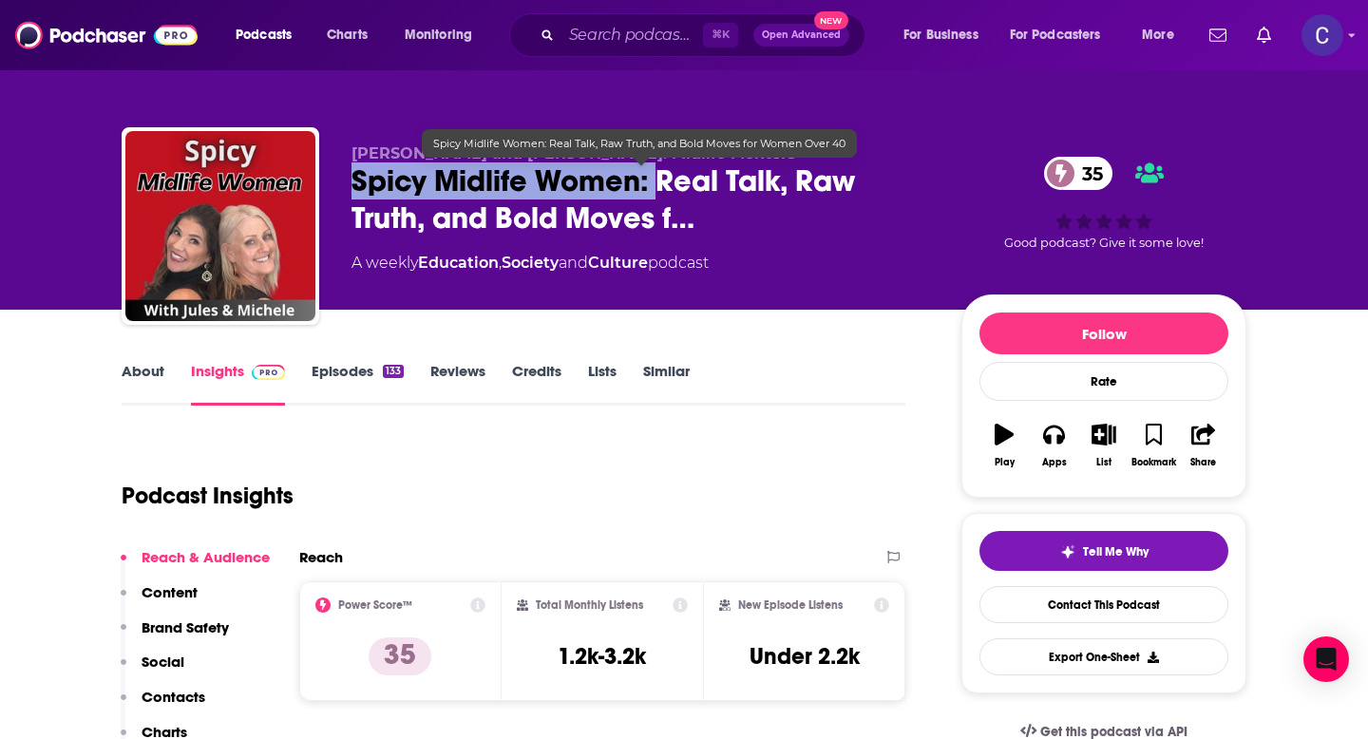
drag, startPoint x: 346, startPoint y: 162, endPoint x: 662, endPoint y: 162, distance: 316.3
click at [662, 162] on div "[PERSON_NAME] and [PERSON_NAME]: Midlife Mentors Spicy Midlife Women: Real Talk…" at bounding box center [684, 229] width 1125 height 205
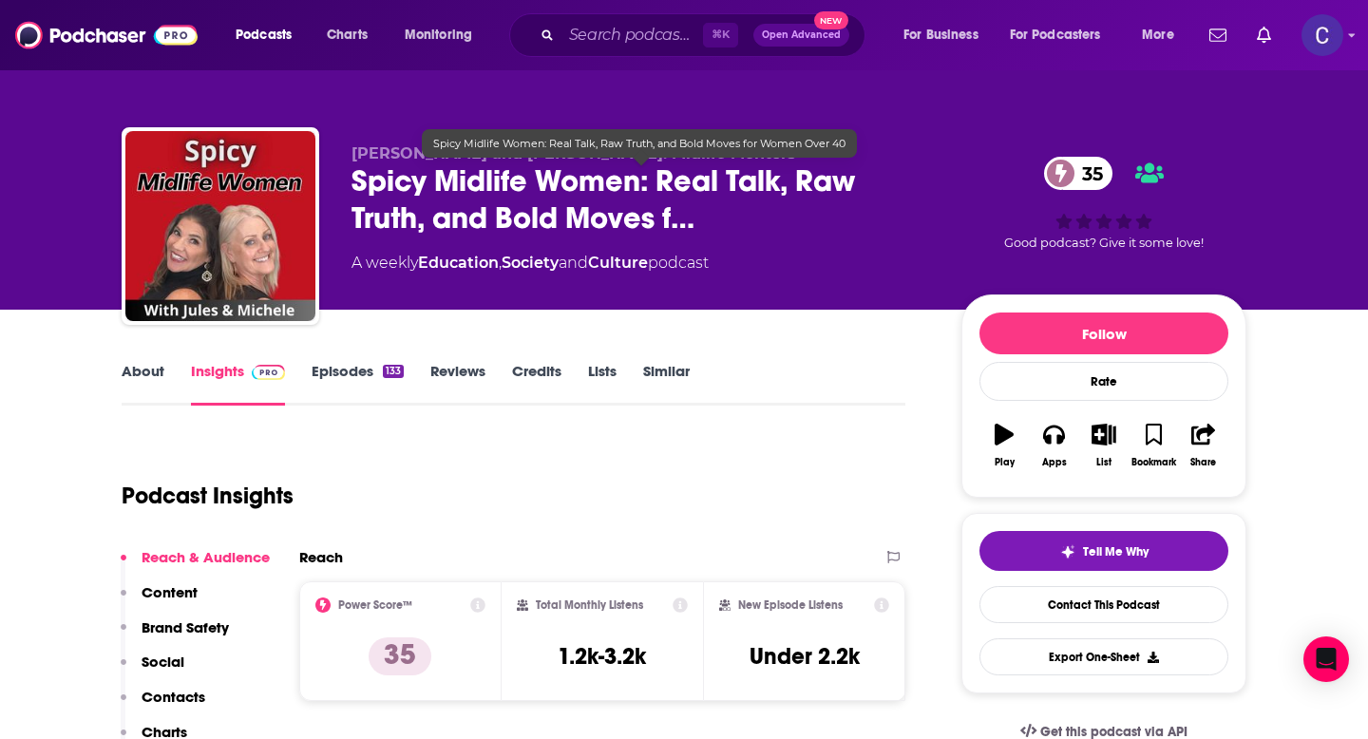
click at [702, 243] on div "[PERSON_NAME] and [PERSON_NAME]: Midlife Mentors Spicy Midlife Women: Real Talk…" at bounding box center [640, 220] width 579 height 152
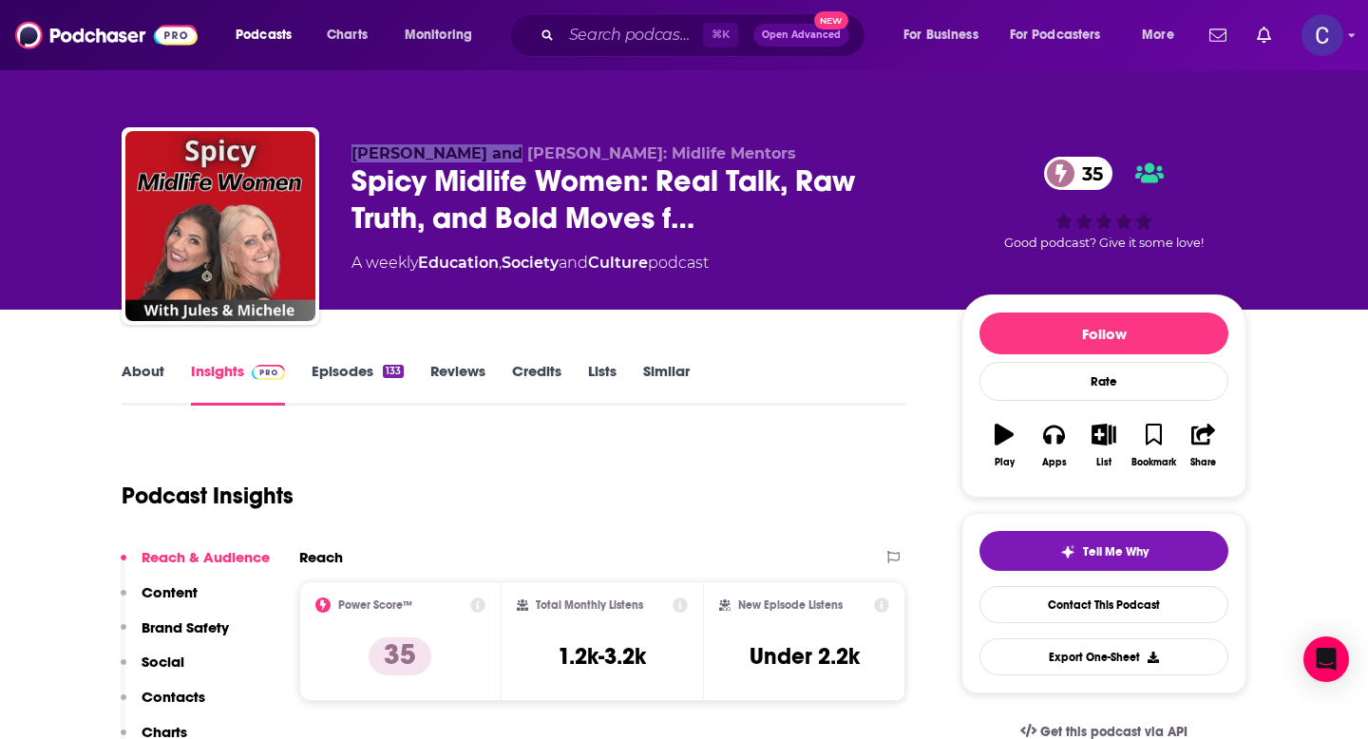
drag, startPoint x: 492, startPoint y: 159, endPoint x: 335, endPoint y: 159, distance: 156.7
click at [335, 159] on div "[PERSON_NAME] and [PERSON_NAME]: Midlife Mentors Spicy Midlife Women: Real Talk…" at bounding box center [684, 229] width 1125 height 205
copy span "[PERSON_NAME] and [PERSON_NAME]"
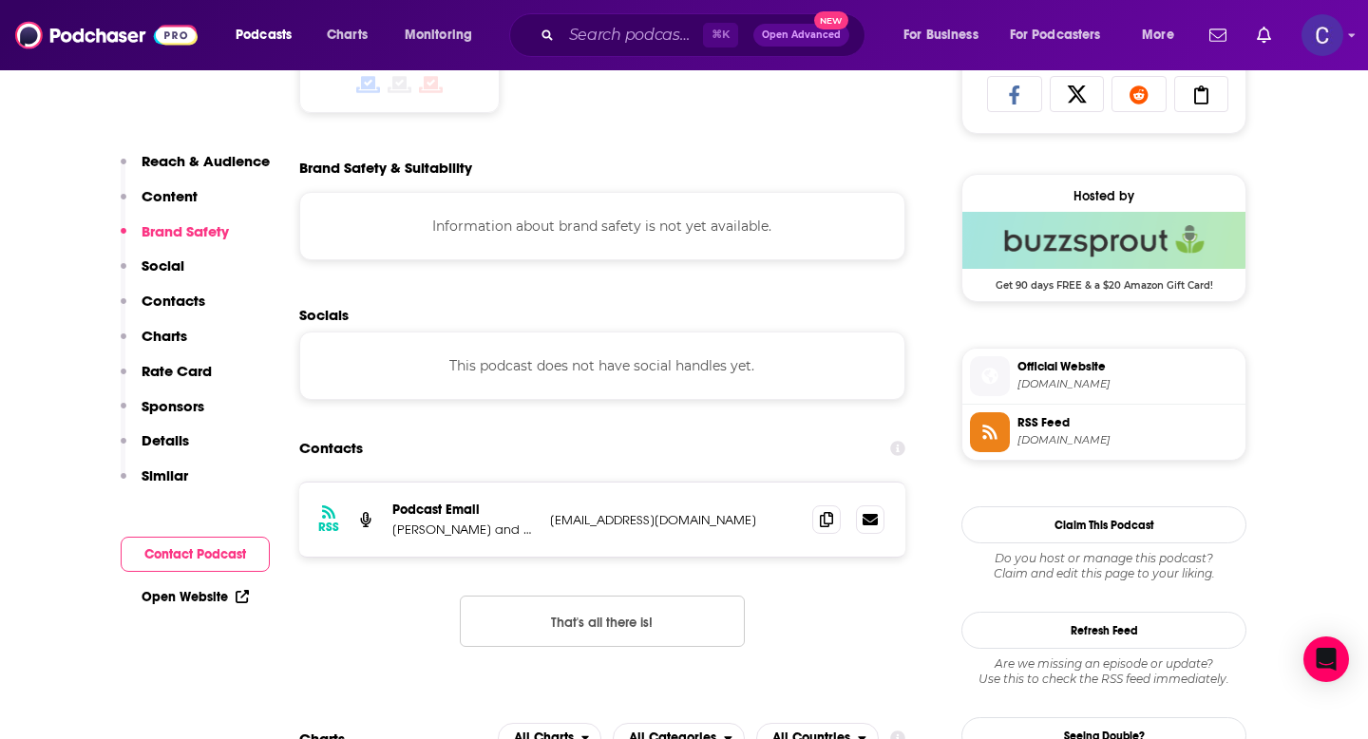
scroll to position [1347, 0]
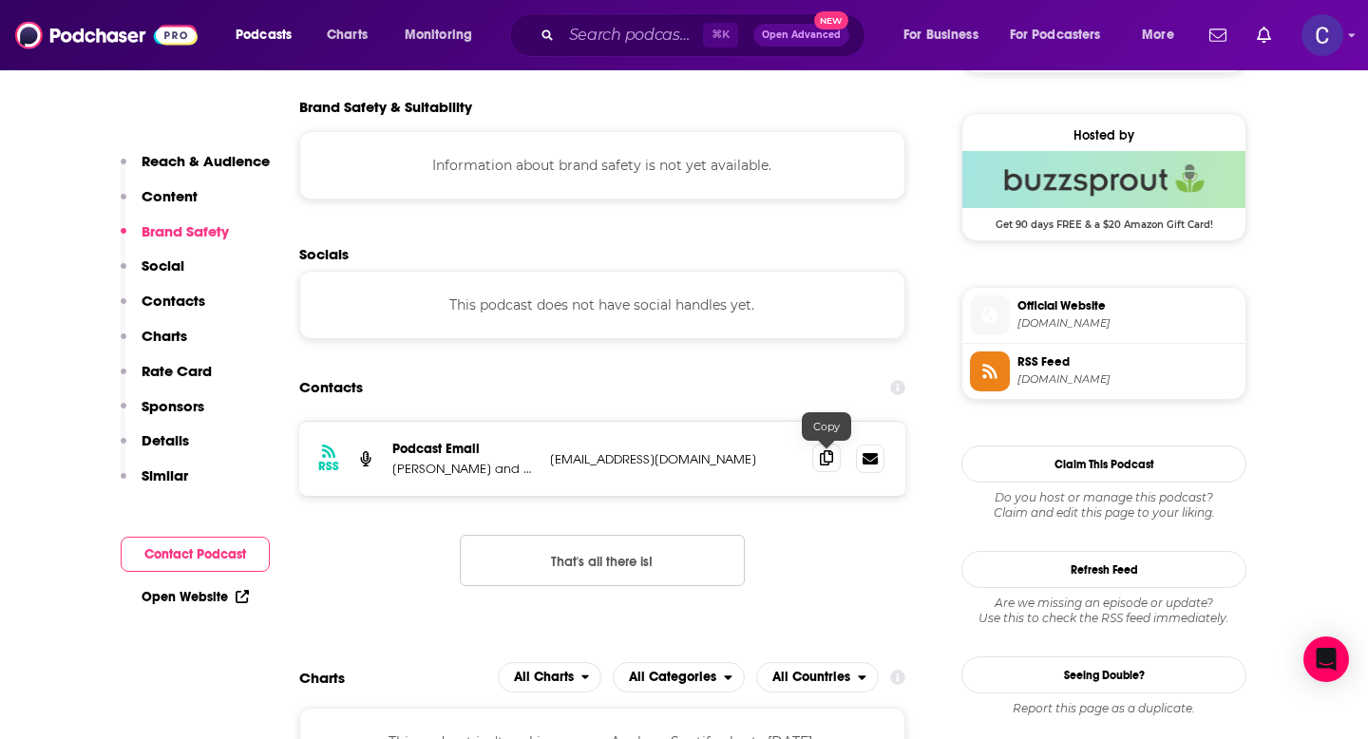
click at [834, 462] on span at bounding box center [826, 458] width 28 height 28
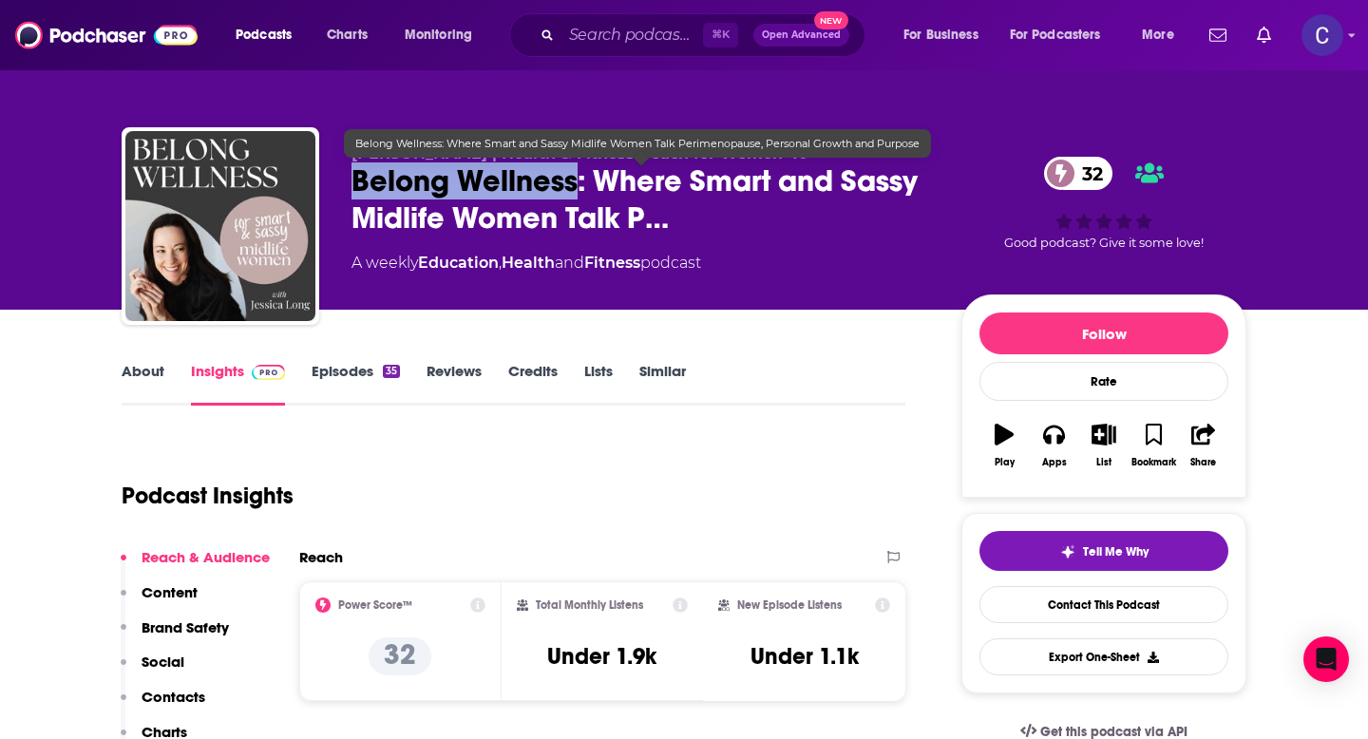
drag, startPoint x: 349, startPoint y: 186, endPoint x: 578, endPoint y: 190, distance: 229.9
click at [578, 190] on div "[PERSON_NAME] | Health & Fitness Coach for Women 40+ Belong Wellness: Where Sma…" at bounding box center [684, 229] width 1125 height 205
copy h2 "Belong Wellness"
